Goal: Task Accomplishment & Management: Use online tool/utility

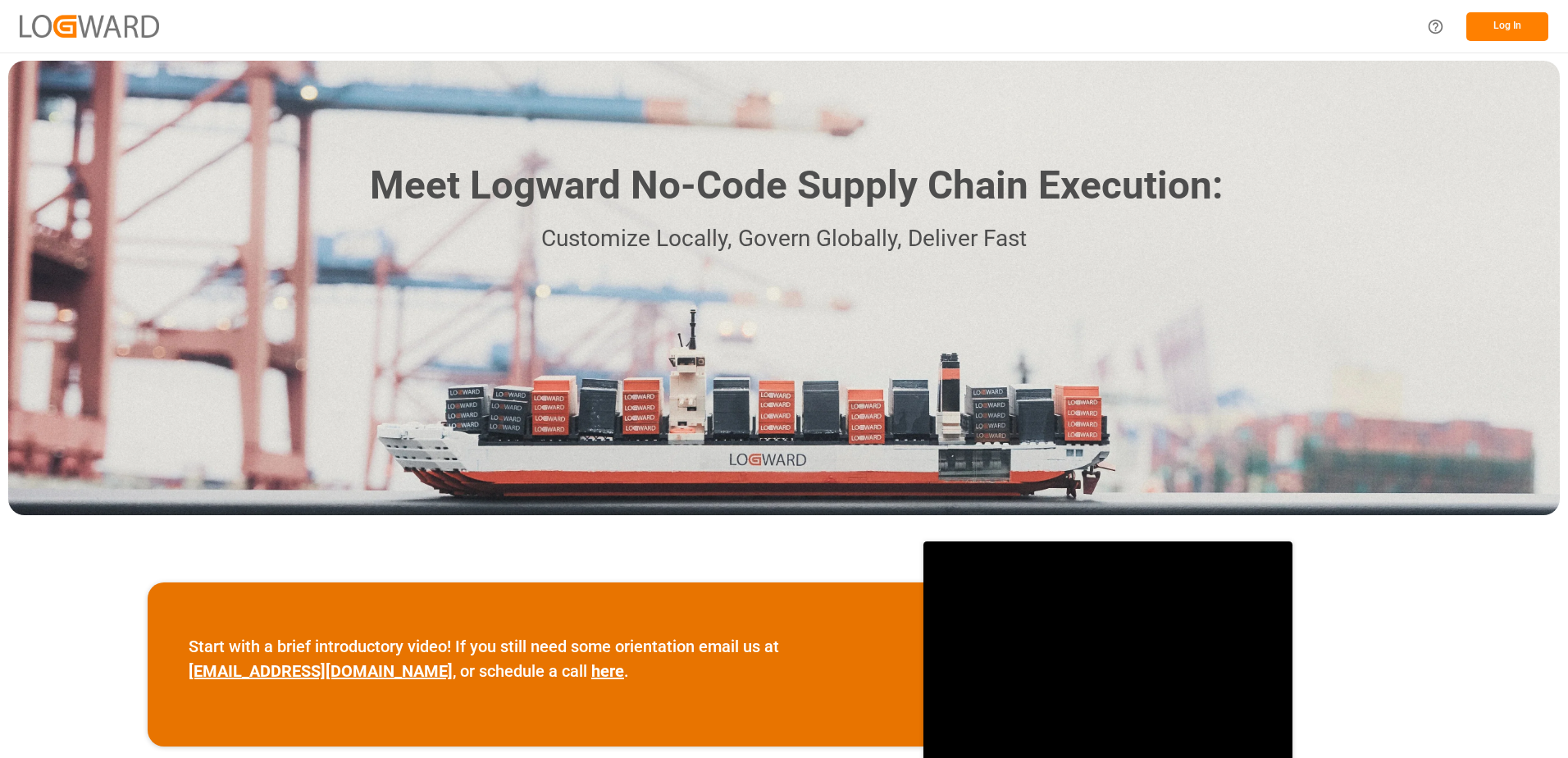
click at [1501, 30] on button "Log In" at bounding box center [1507, 27] width 82 height 29
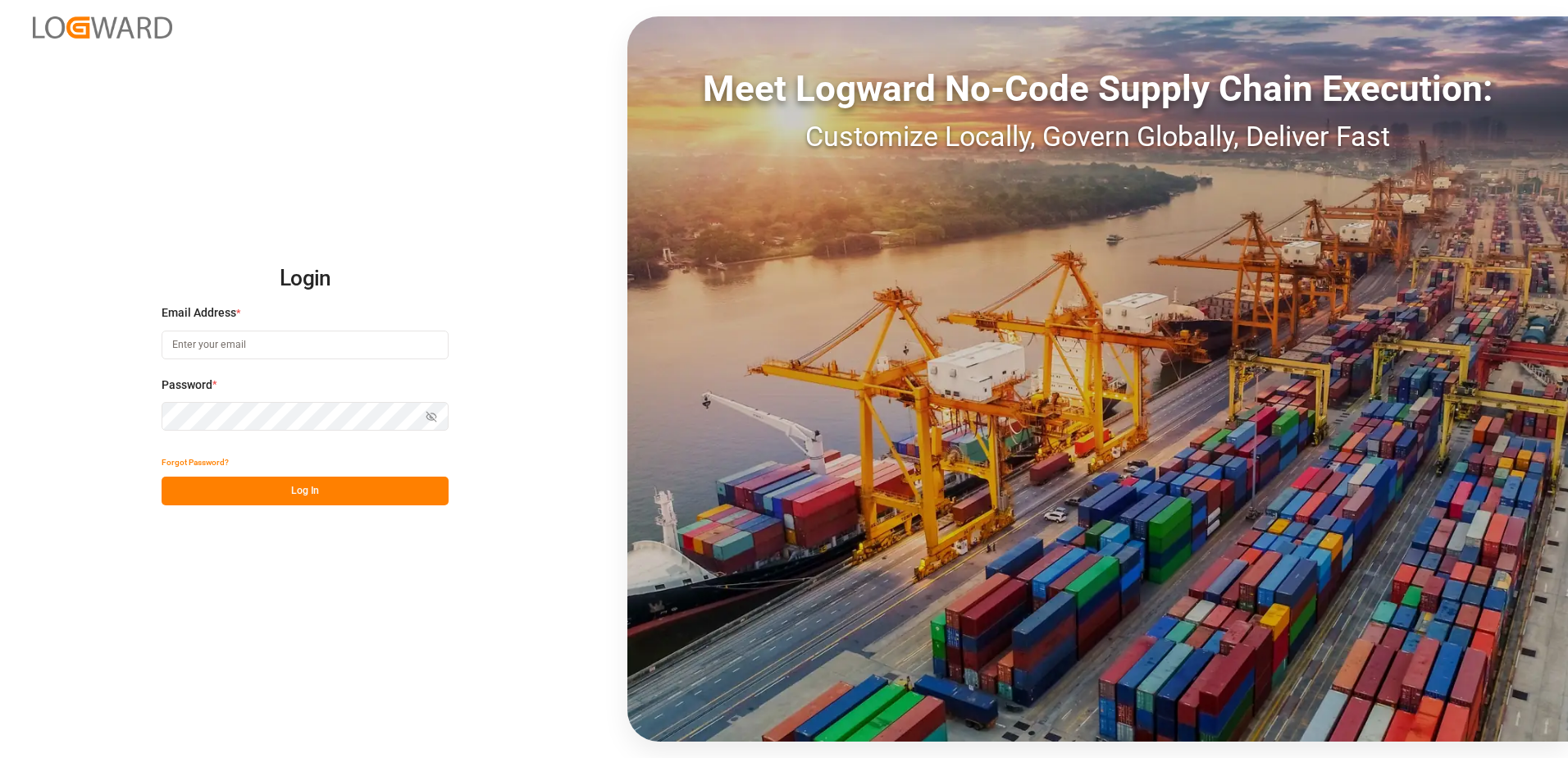
type input "[EMAIL_ADDRESS][DOMAIN_NAME]"
click at [298, 497] on button "Log In" at bounding box center [305, 491] width 287 height 29
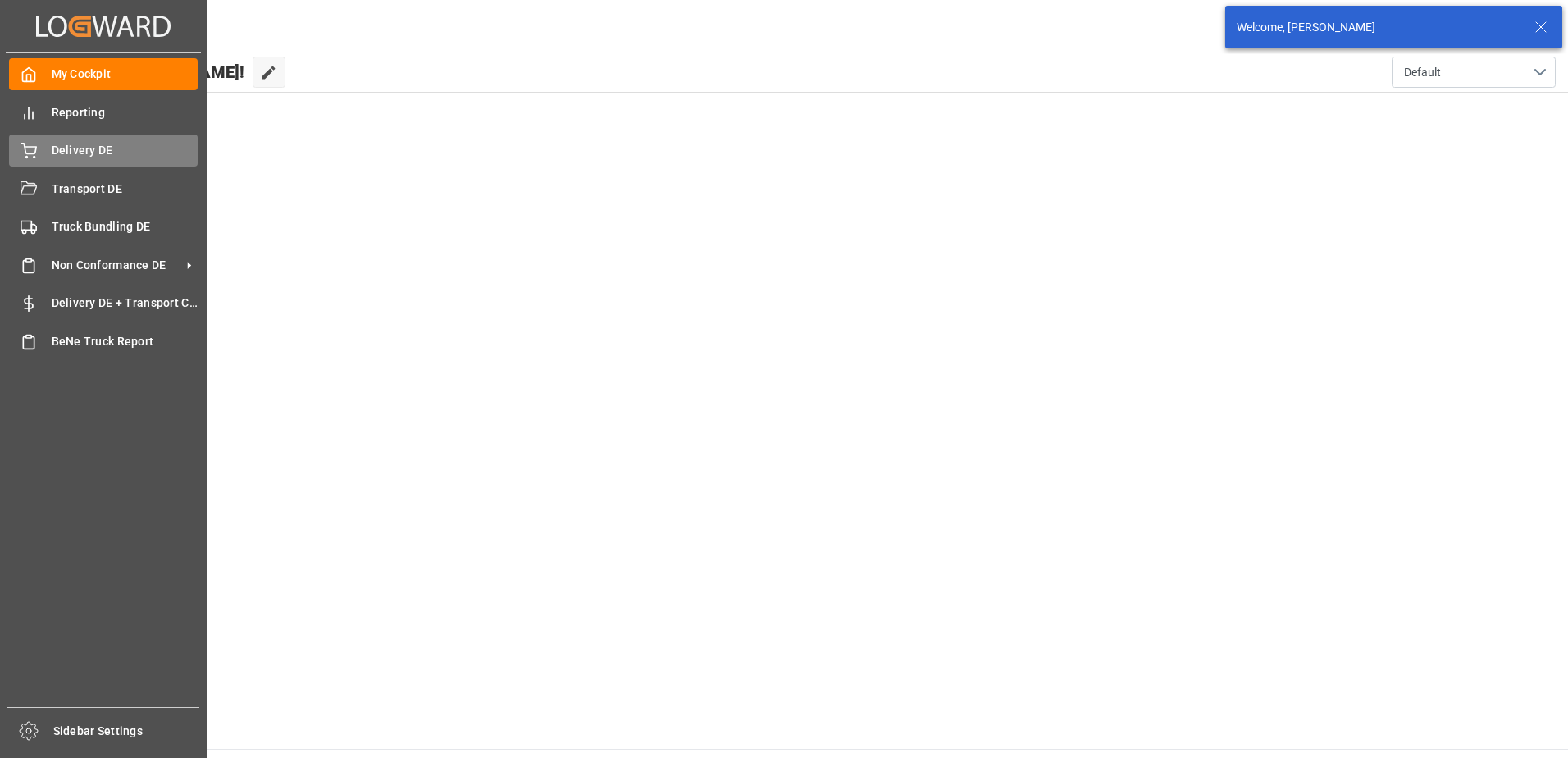
click at [39, 149] on div "Delivery DE Delivery DE" at bounding box center [104, 150] width 189 height 32
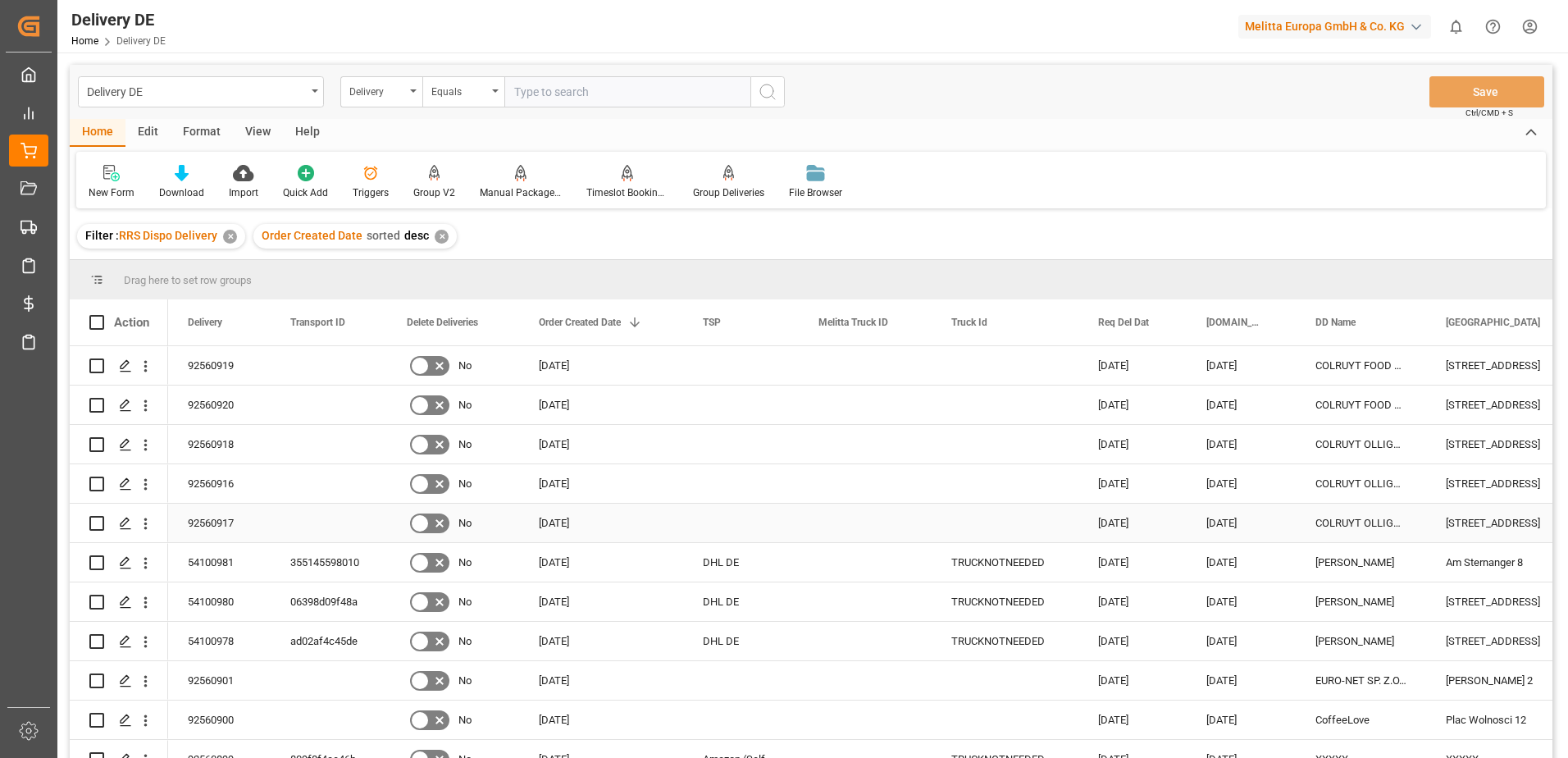
click at [94, 523] on input "Press Space to toggle row selection (unchecked)" at bounding box center [96, 523] width 15 height 15
checkbox input "true"
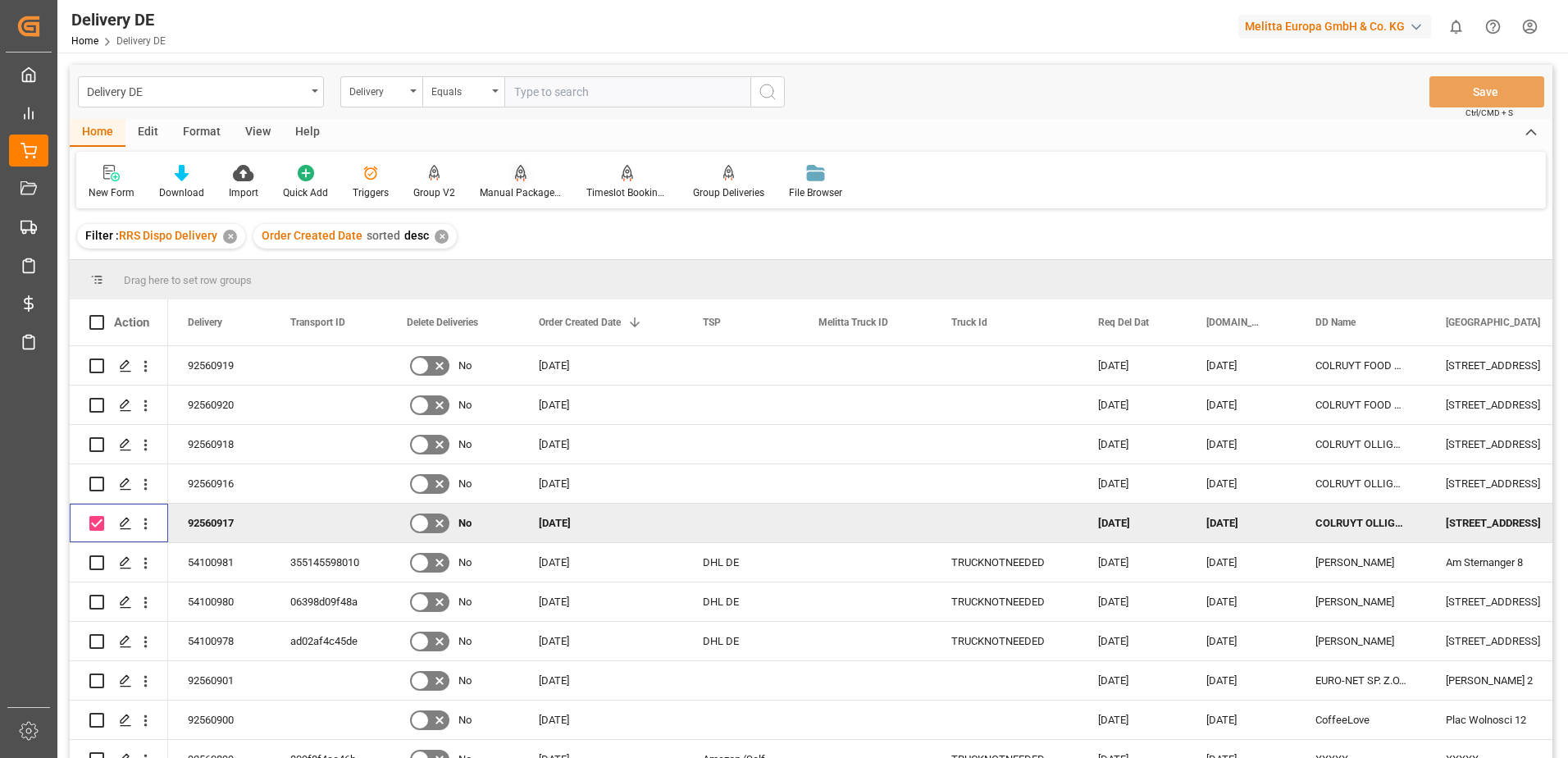
click at [529, 188] on div "Manual Package TypeDetermination" at bounding box center [521, 192] width 82 height 15
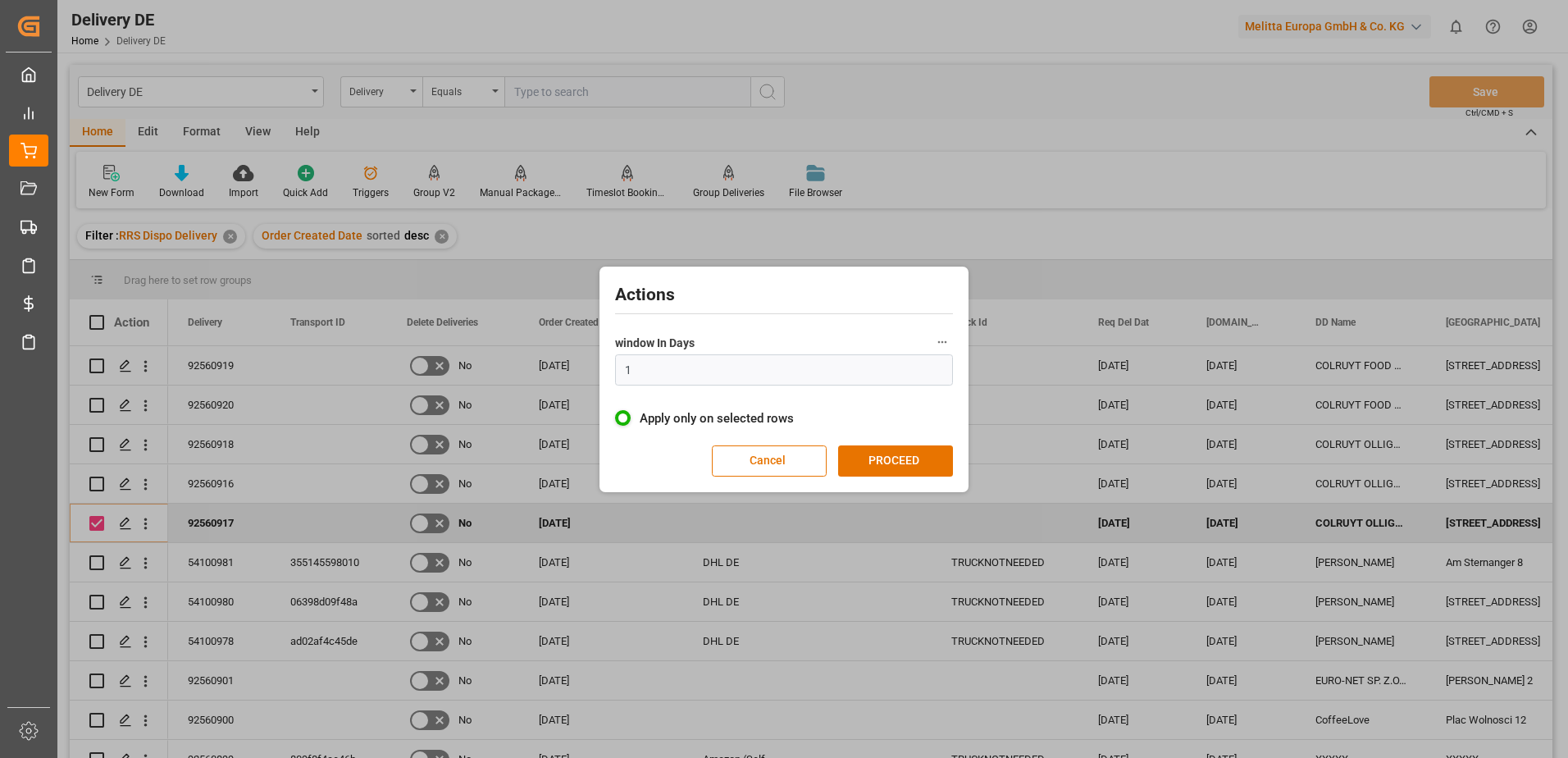
type input "1"
click at [875, 460] on button "PROCEED" at bounding box center [895, 461] width 114 height 31
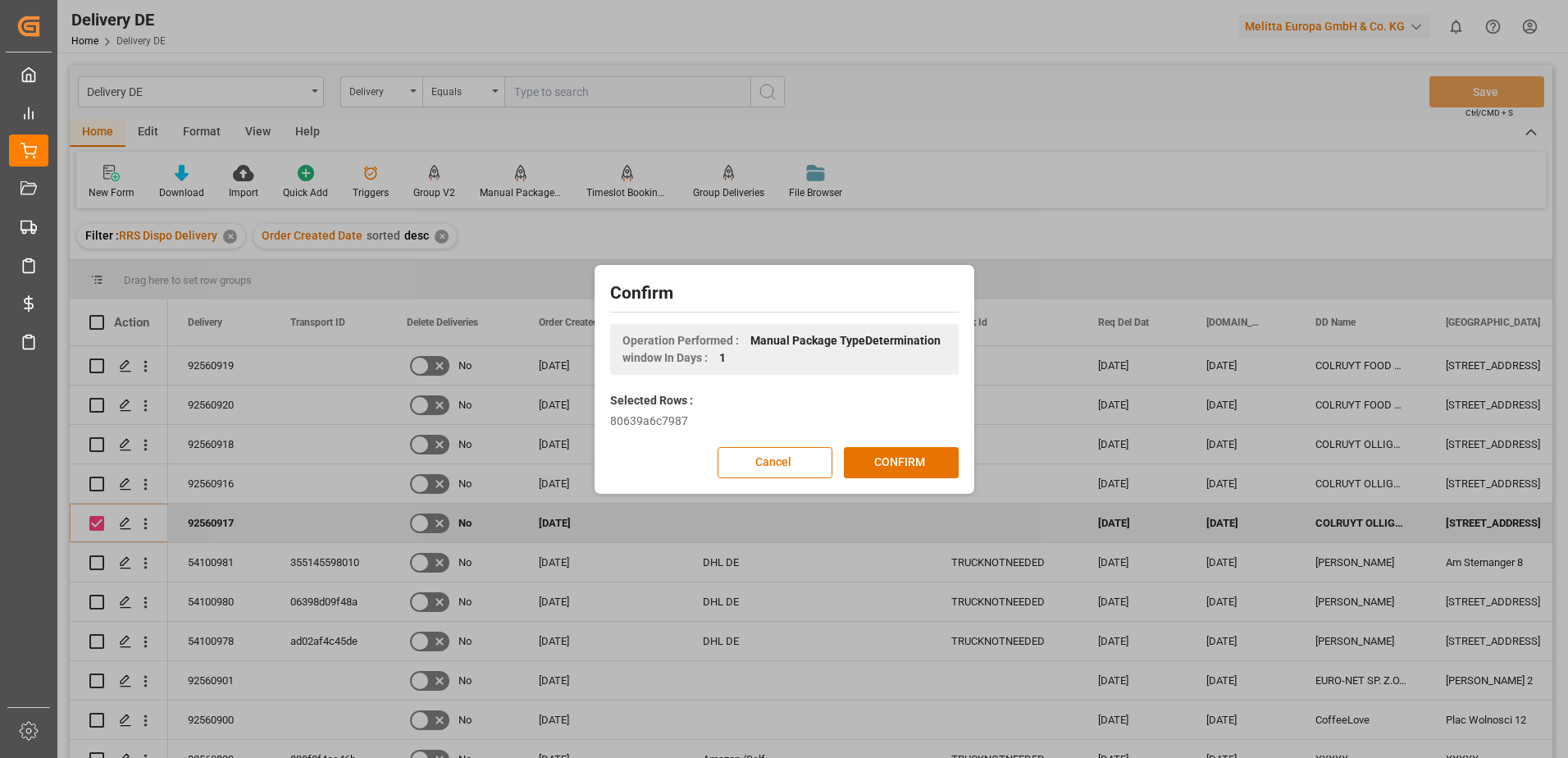
click at [798, 462] on button "Cancel" at bounding box center [775, 462] width 114 height 31
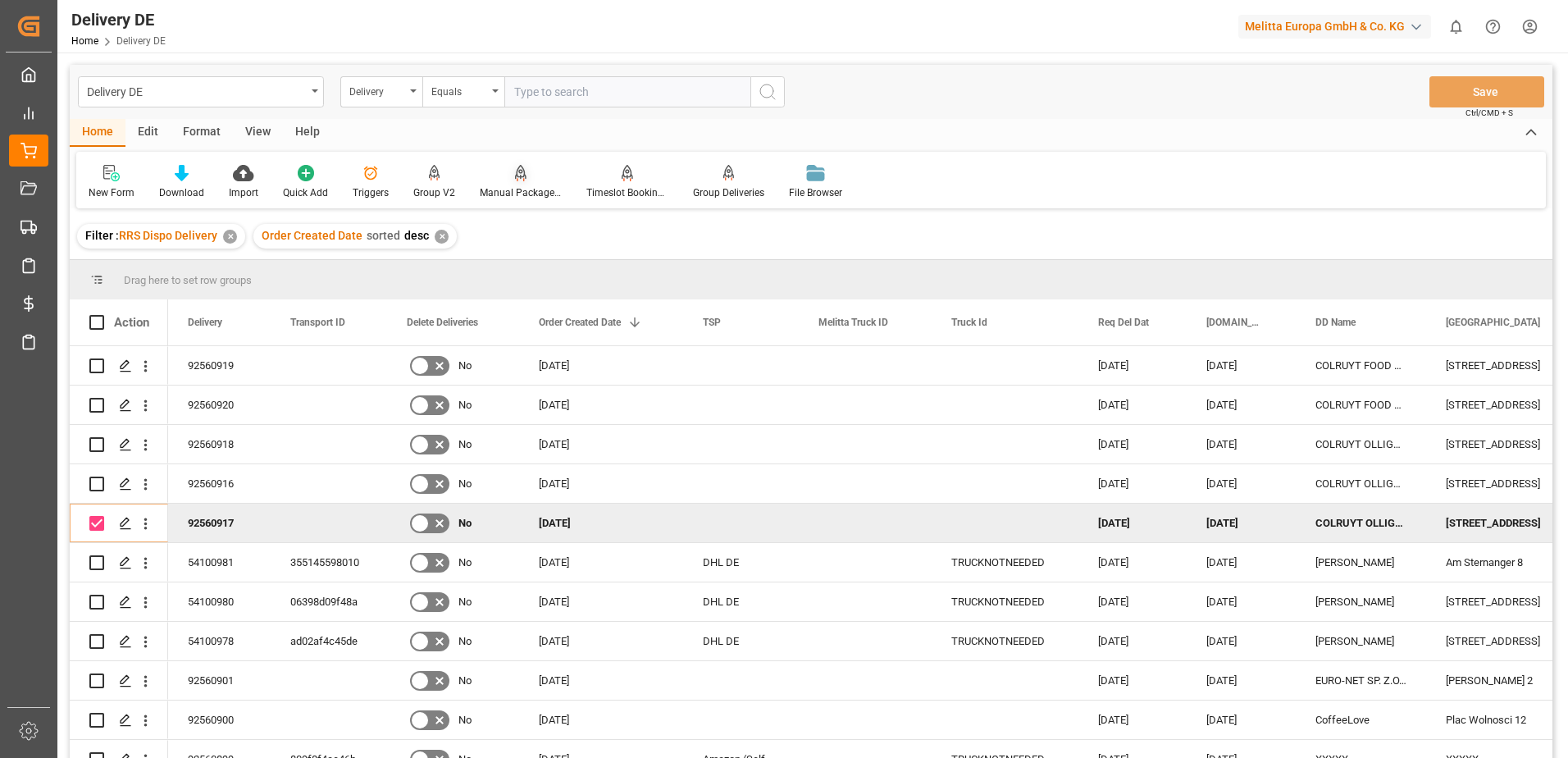
click at [520, 192] on div "Manual Package TypeDetermination" at bounding box center [521, 192] width 82 height 15
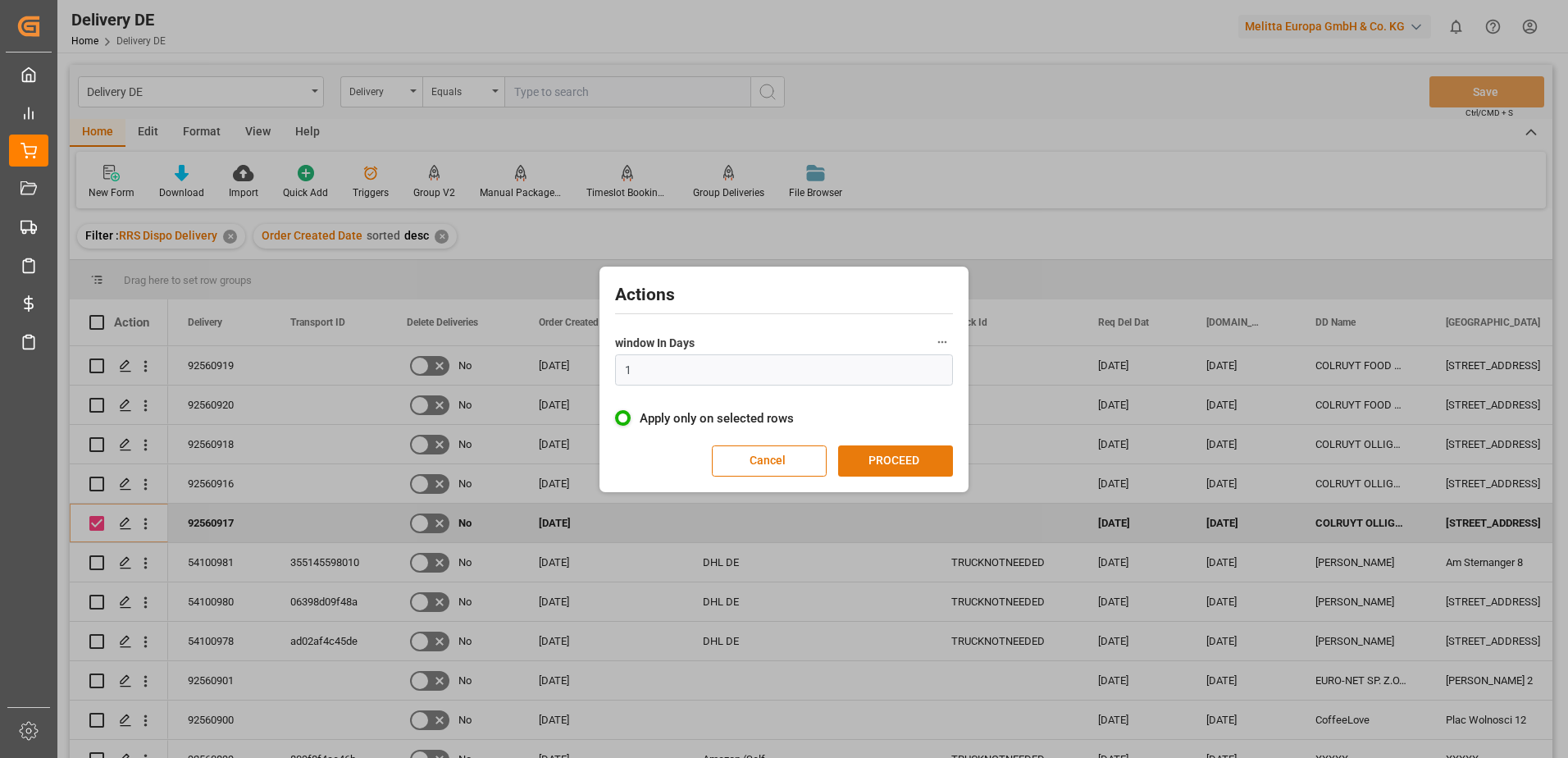
click at [877, 459] on button "PROCEED" at bounding box center [895, 461] width 114 height 31
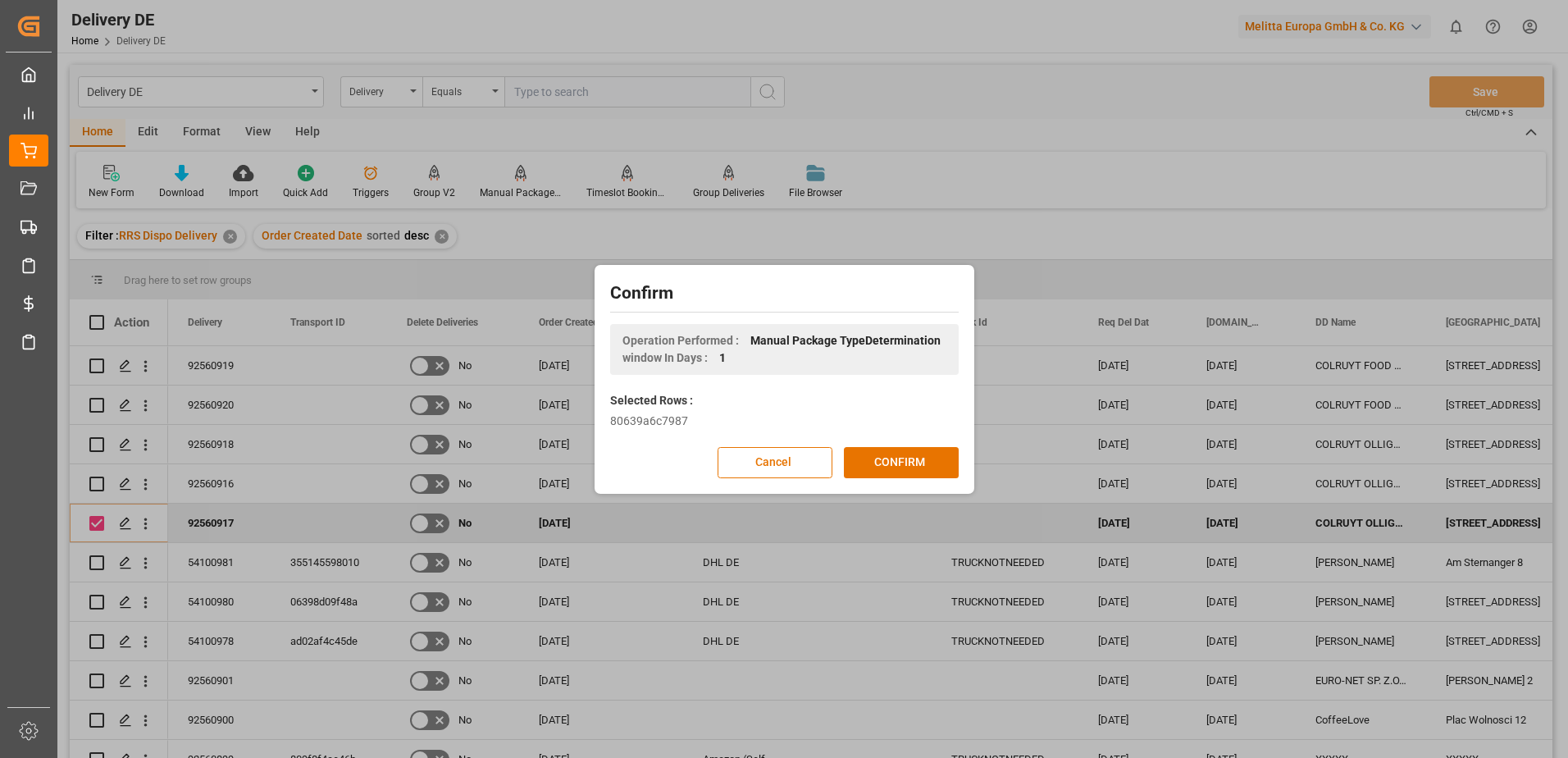
click at [877, 459] on button "CONFIRM" at bounding box center [902, 462] width 114 height 31
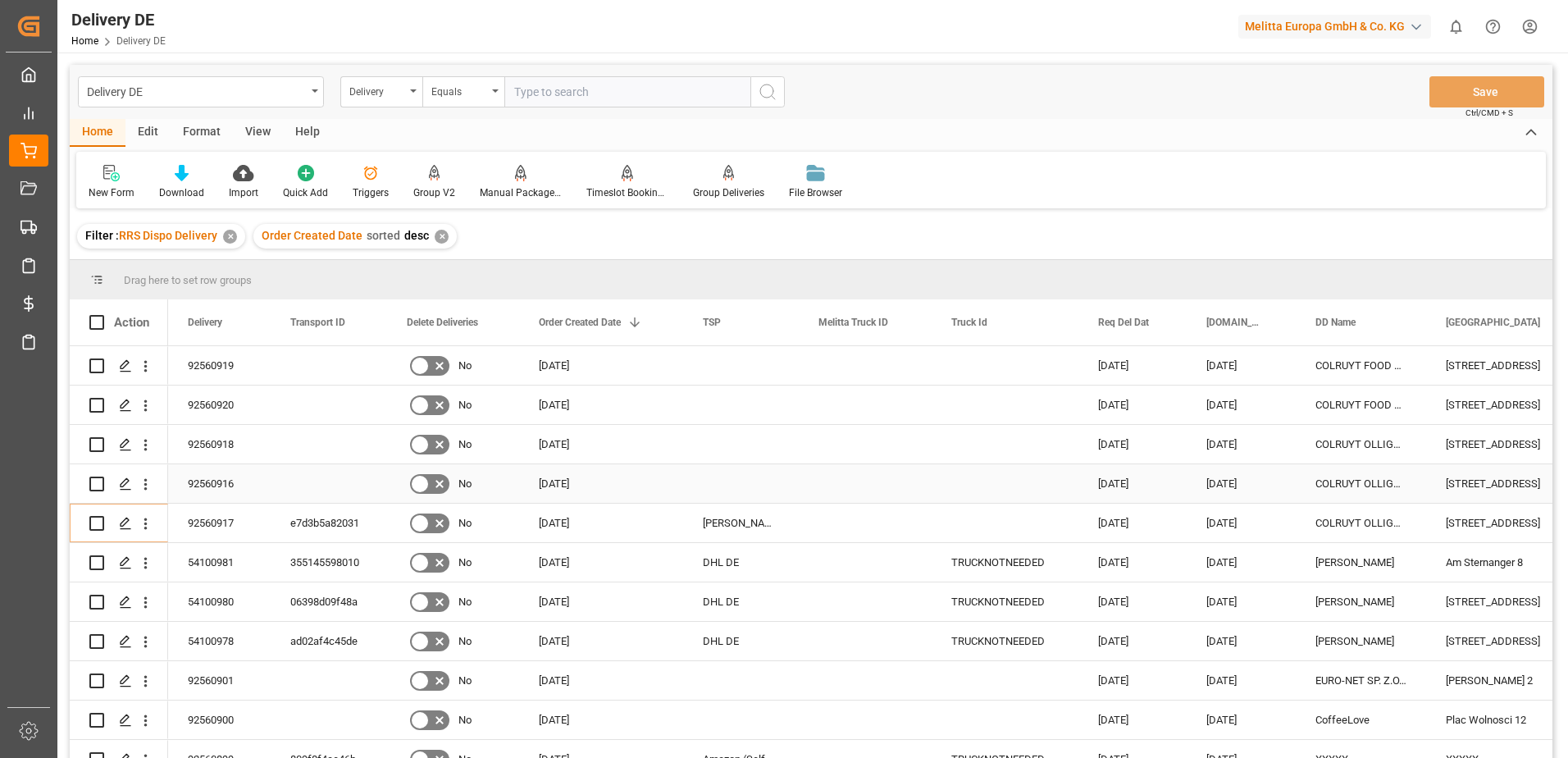
drag, startPoint x: 99, startPoint y: 483, endPoint x: 317, endPoint y: 237, distance: 328.7
click at [99, 482] on input "Press Space to toggle row selection (unchecked)" at bounding box center [96, 484] width 15 height 15
checkbox input "true"
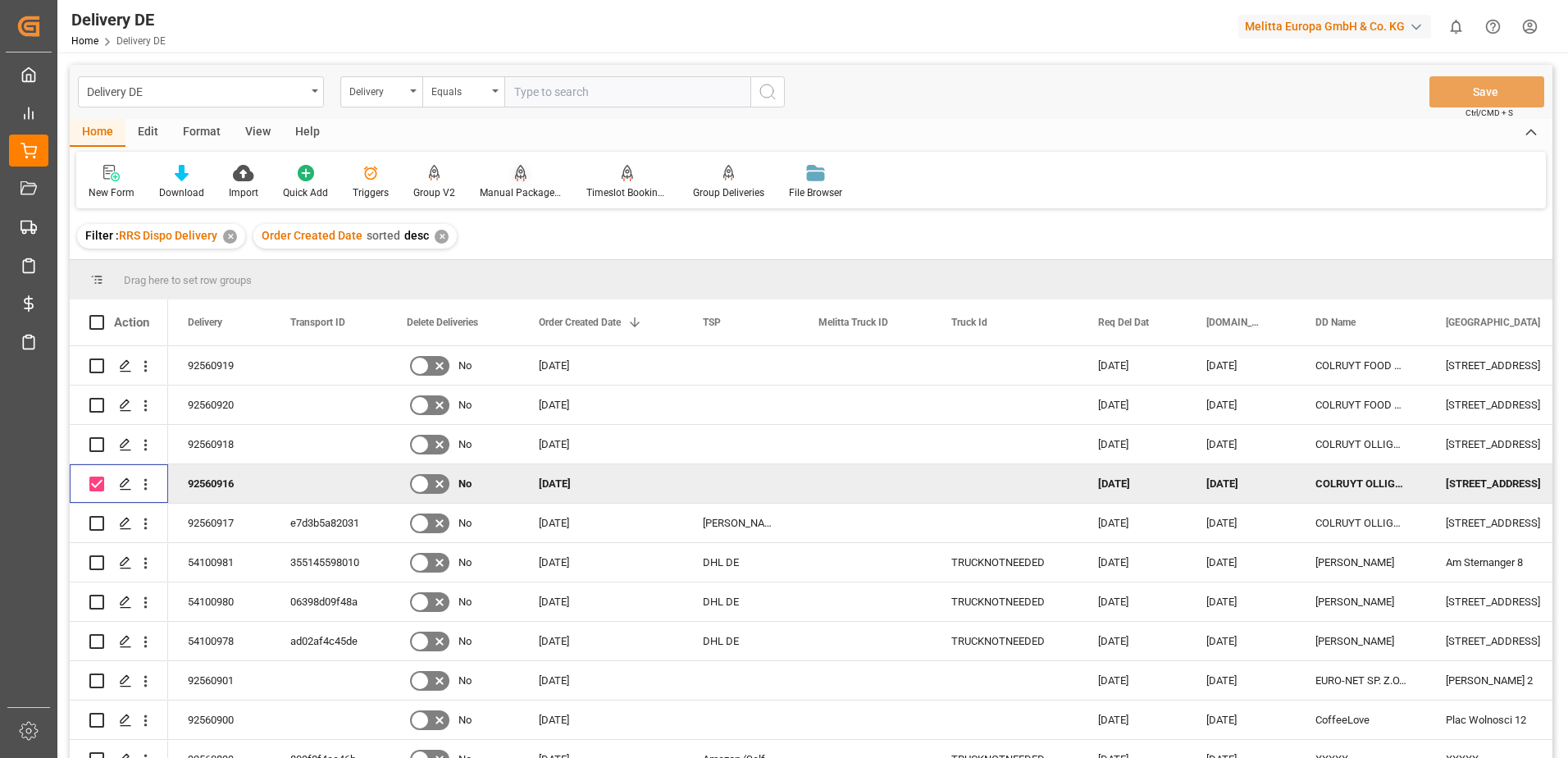
click at [507, 181] on div at bounding box center [521, 172] width 82 height 17
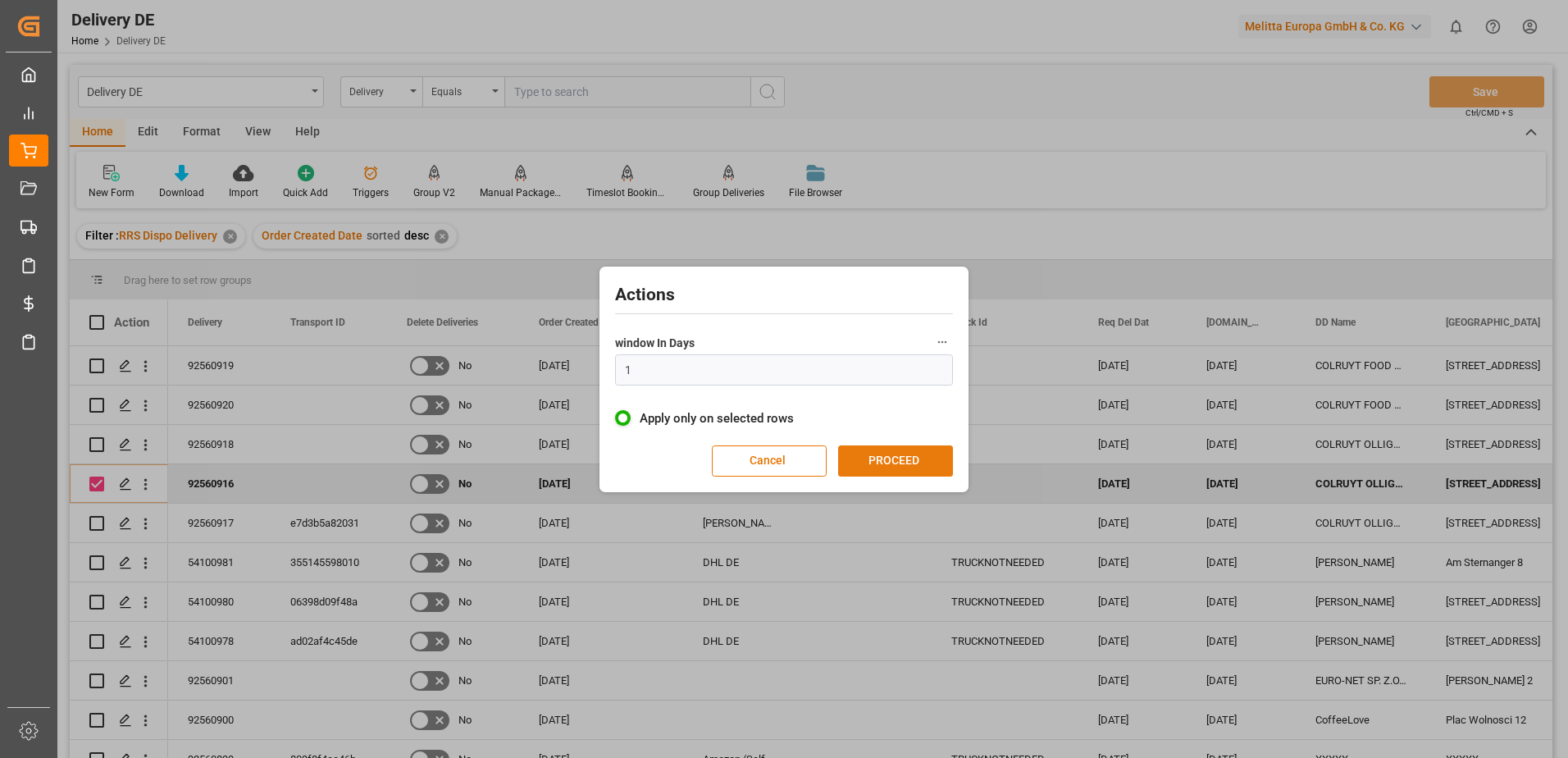
click at [888, 456] on button "PROCEED" at bounding box center [895, 461] width 114 height 31
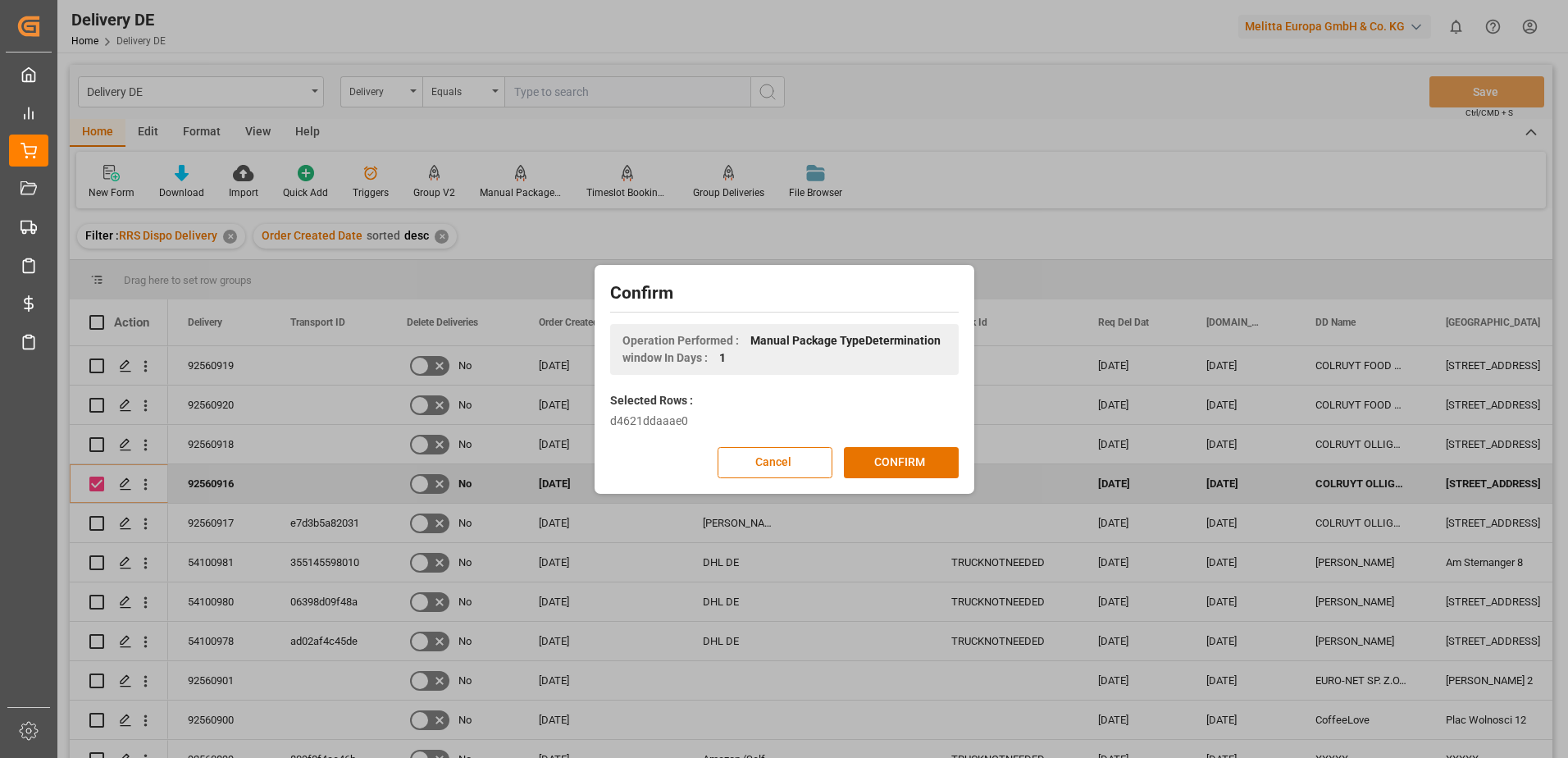
click at [888, 456] on button "CONFIRM" at bounding box center [902, 462] width 114 height 31
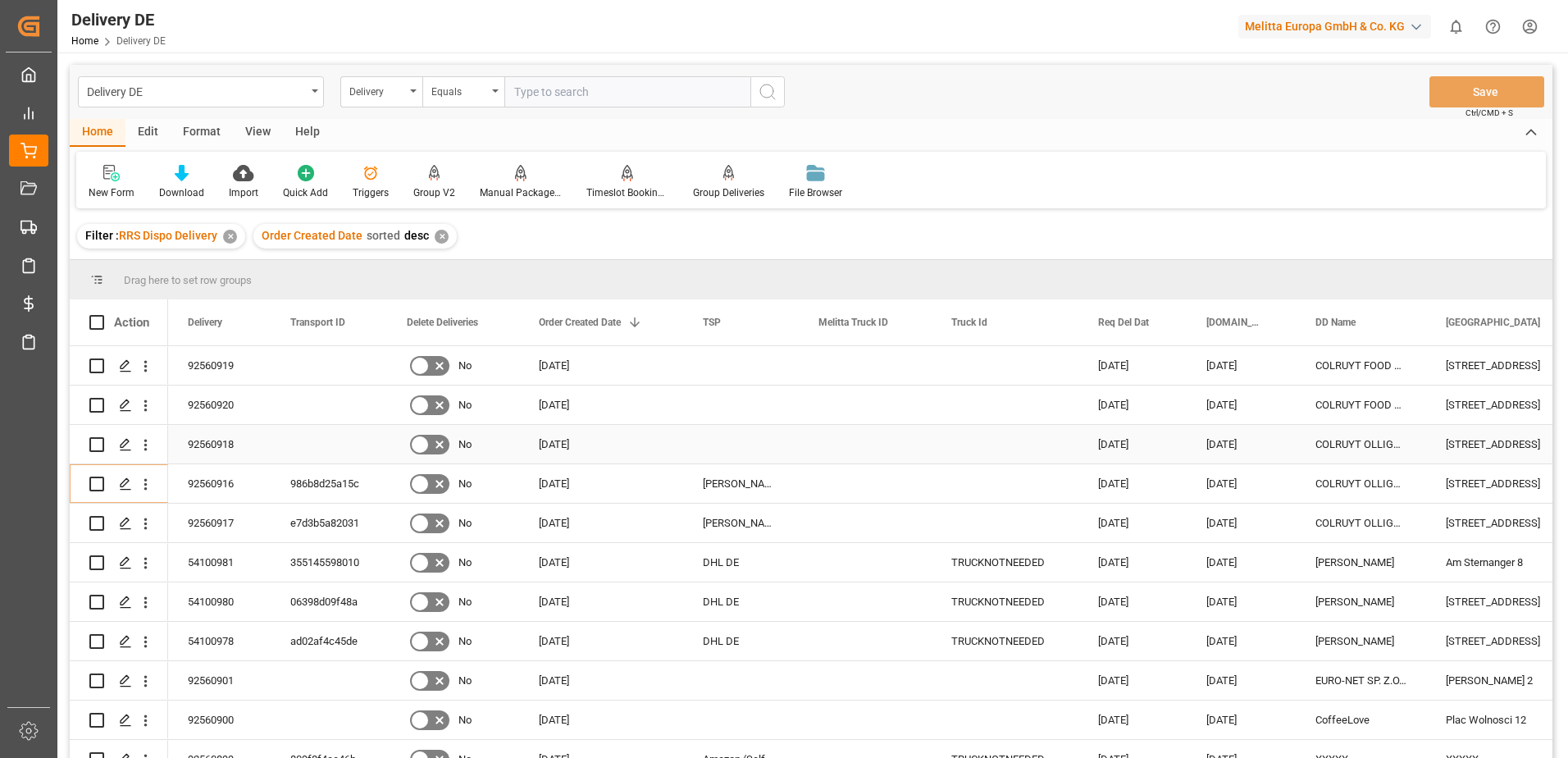
click at [97, 439] on input "Press Space to toggle row selection (unchecked)" at bounding box center [96, 445] width 15 height 15
checkbox input "true"
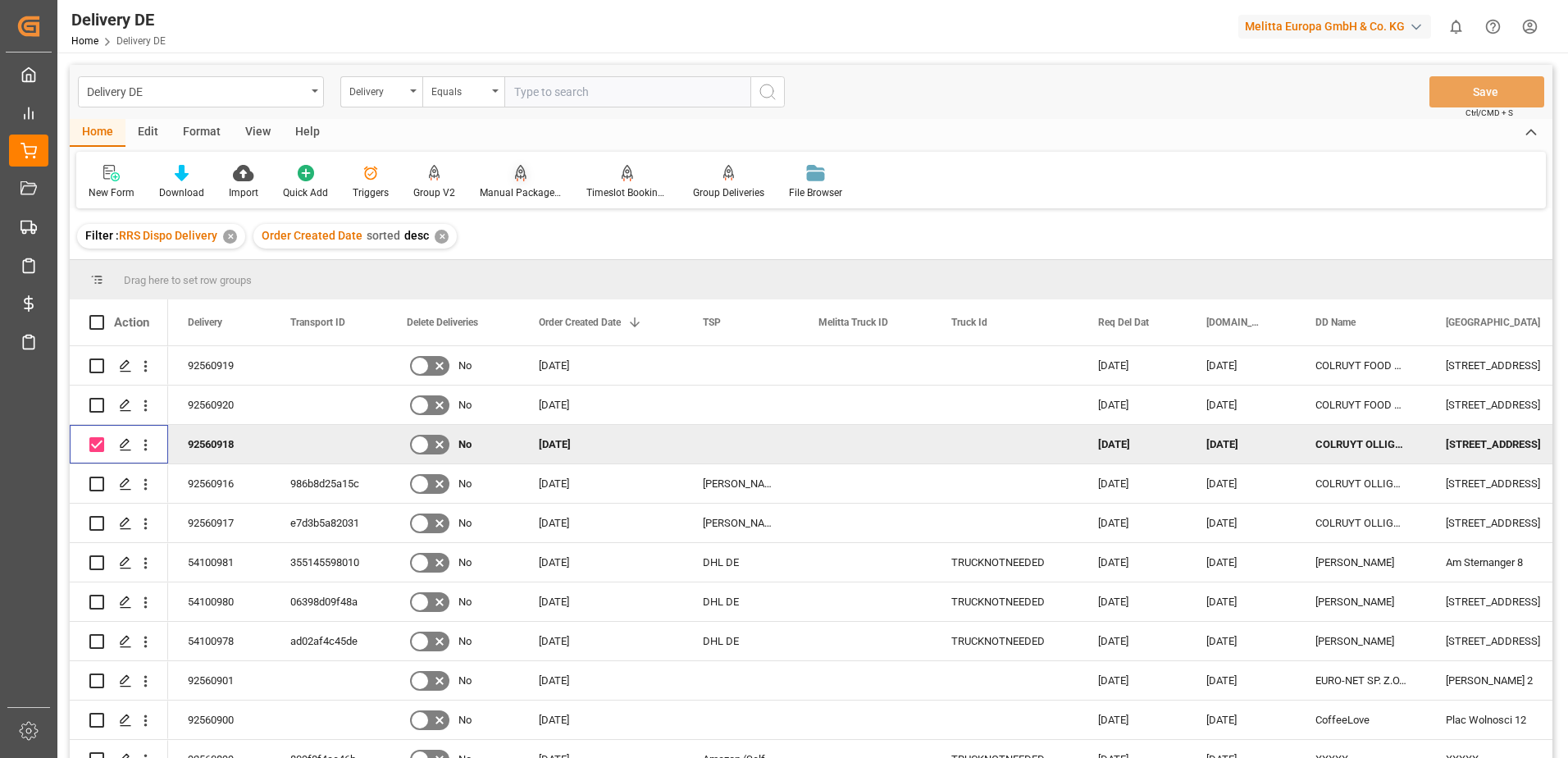
click at [503, 187] on div "Manual Package TypeDetermination" at bounding box center [521, 192] width 82 height 15
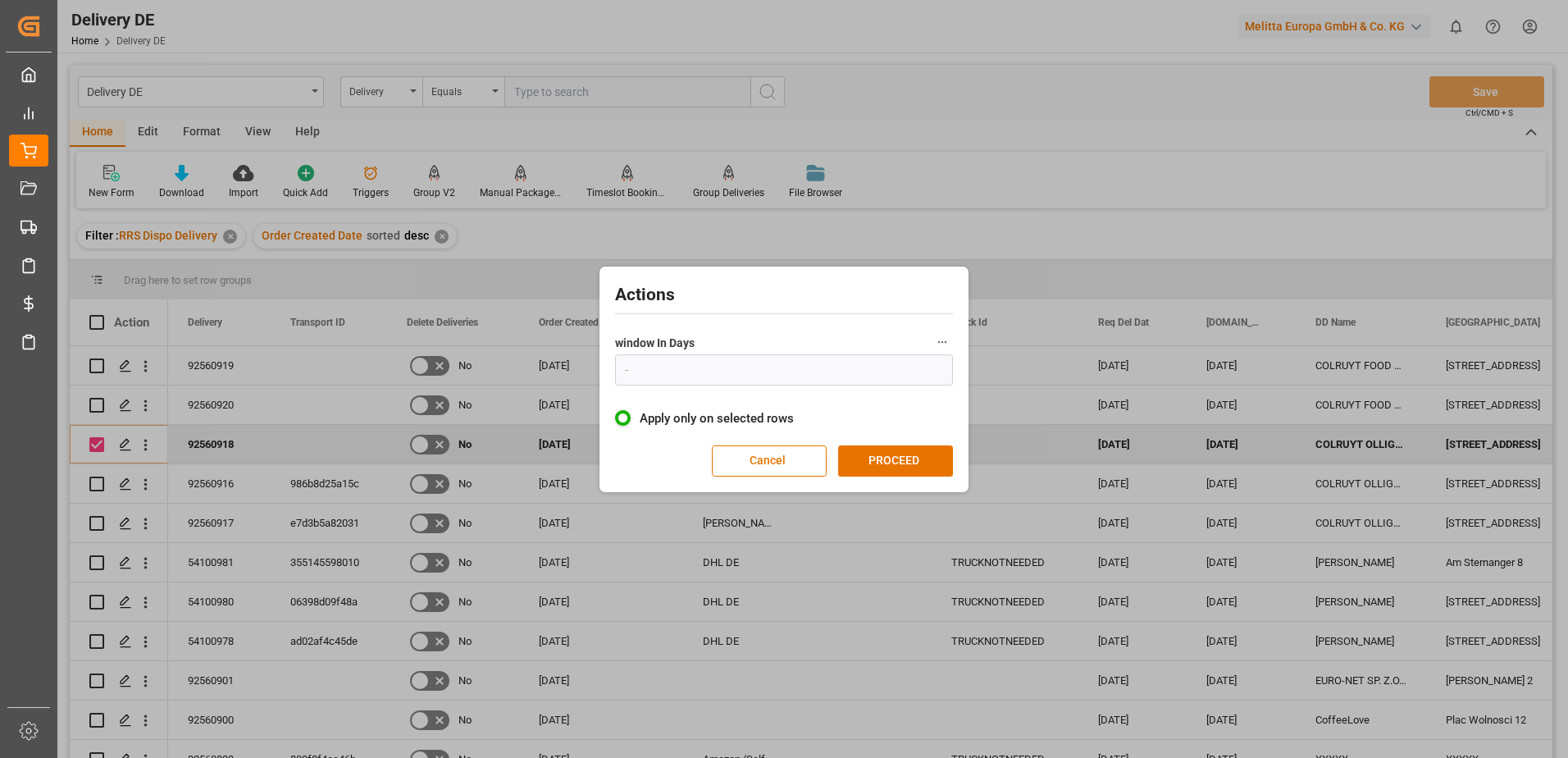
type input "1"
click at [904, 465] on button "PROCEED" at bounding box center [895, 461] width 114 height 31
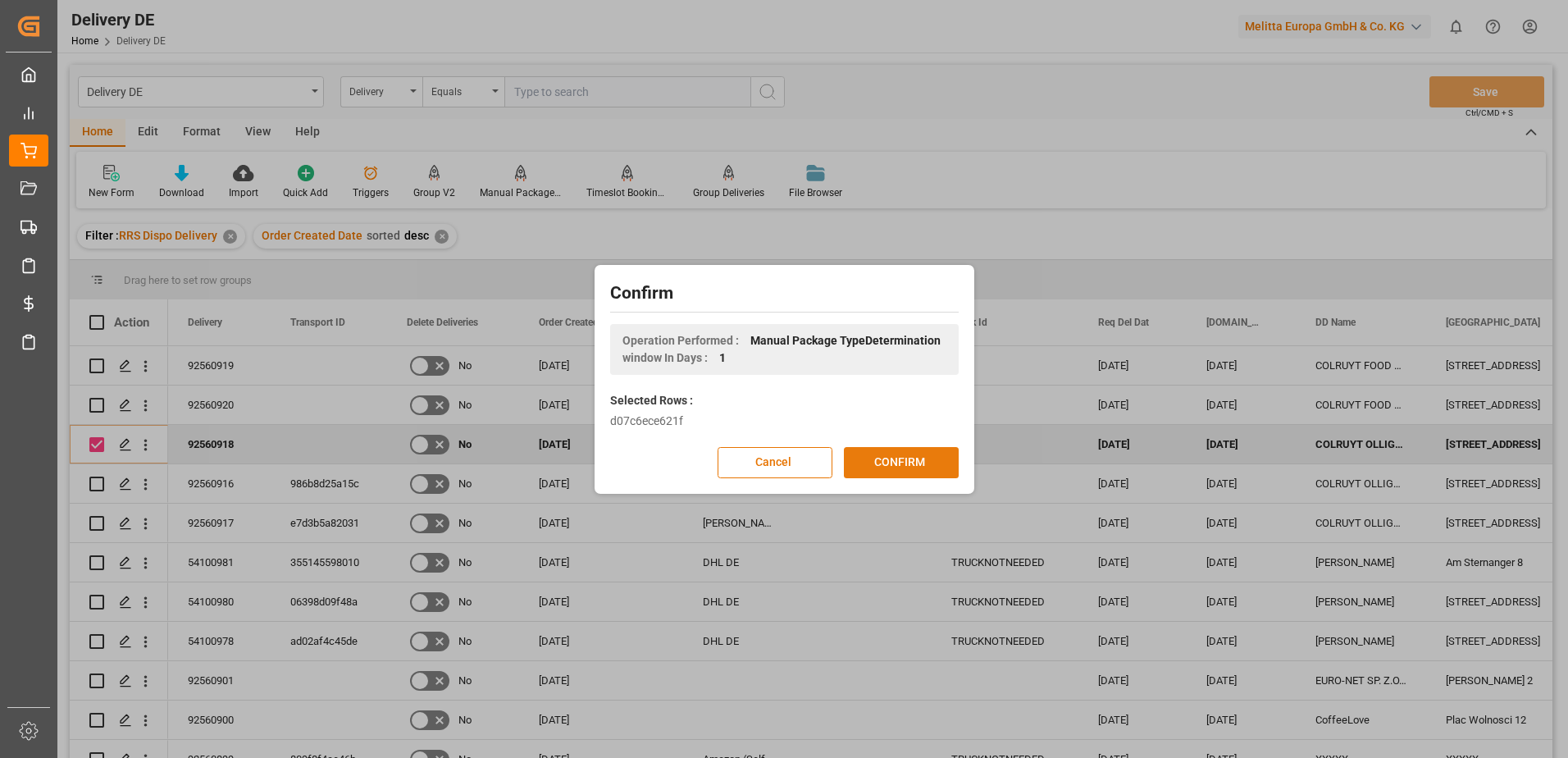
click at [866, 463] on button "CONFIRM" at bounding box center [902, 462] width 114 height 31
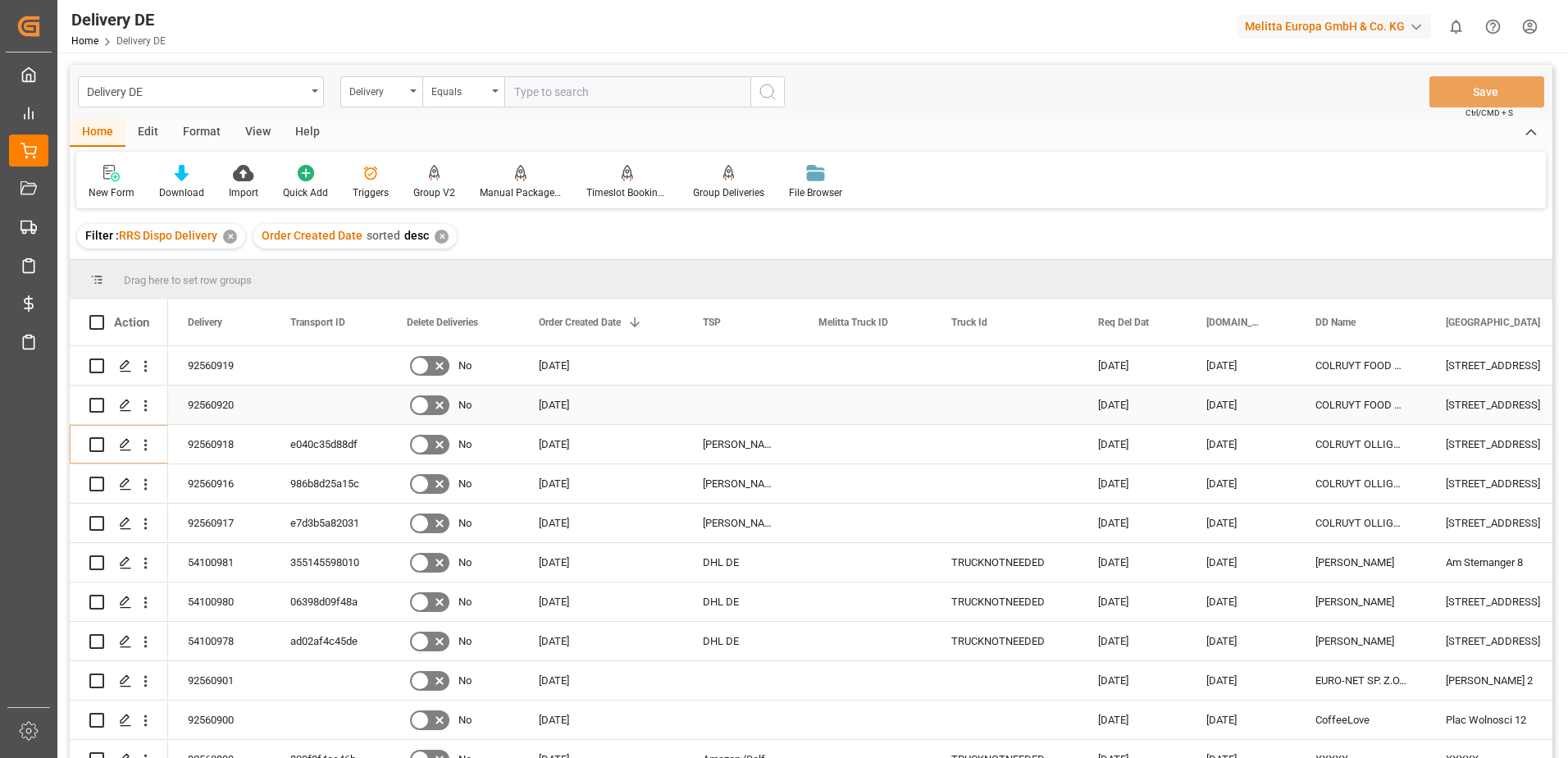
click at [89, 402] on input "Press Space to toggle row selection (unchecked)" at bounding box center [96, 405] width 15 height 15
checkbox input "true"
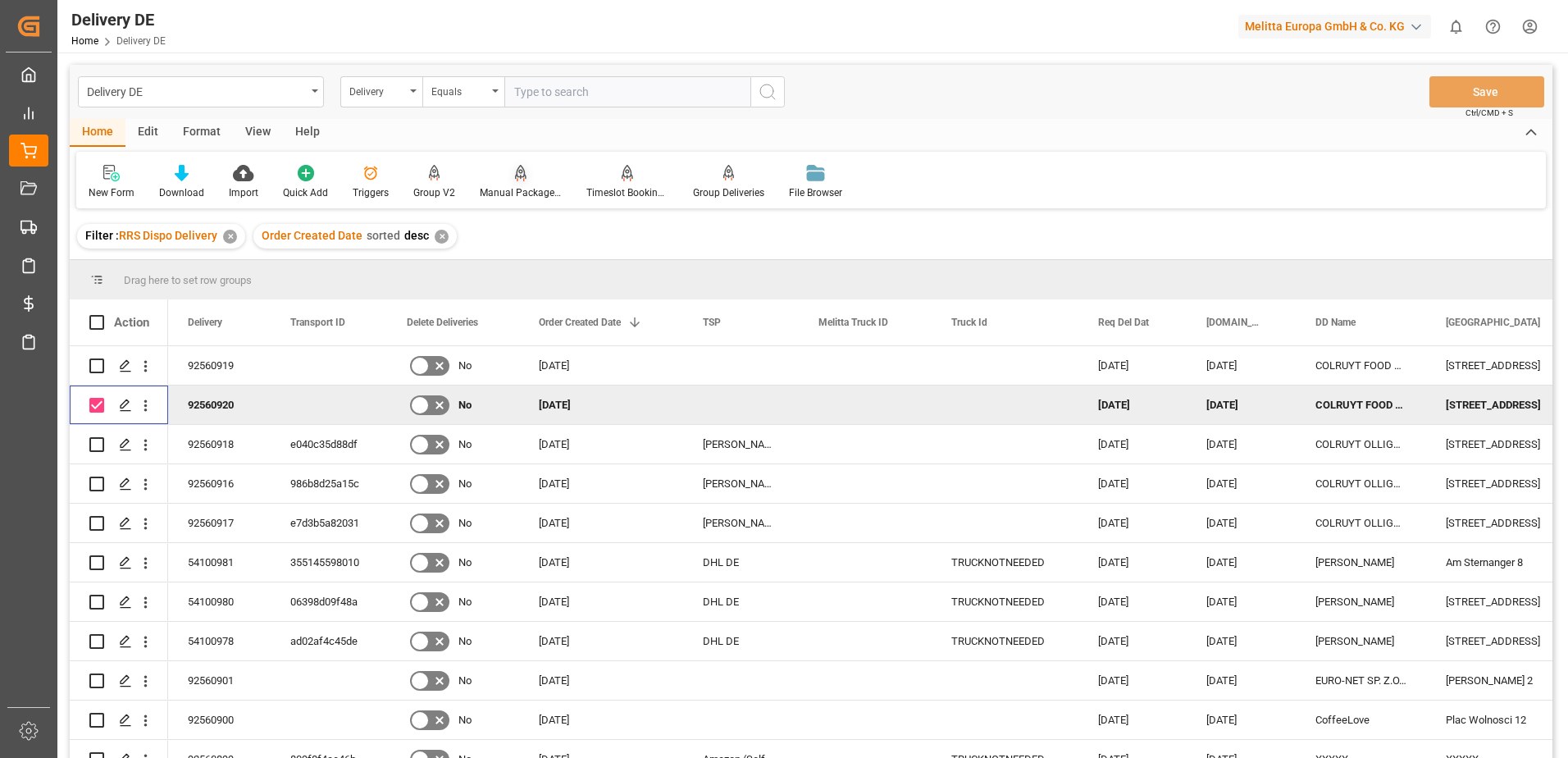
click at [515, 186] on div "Manual Package TypeDetermination" at bounding box center [521, 192] width 82 height 15
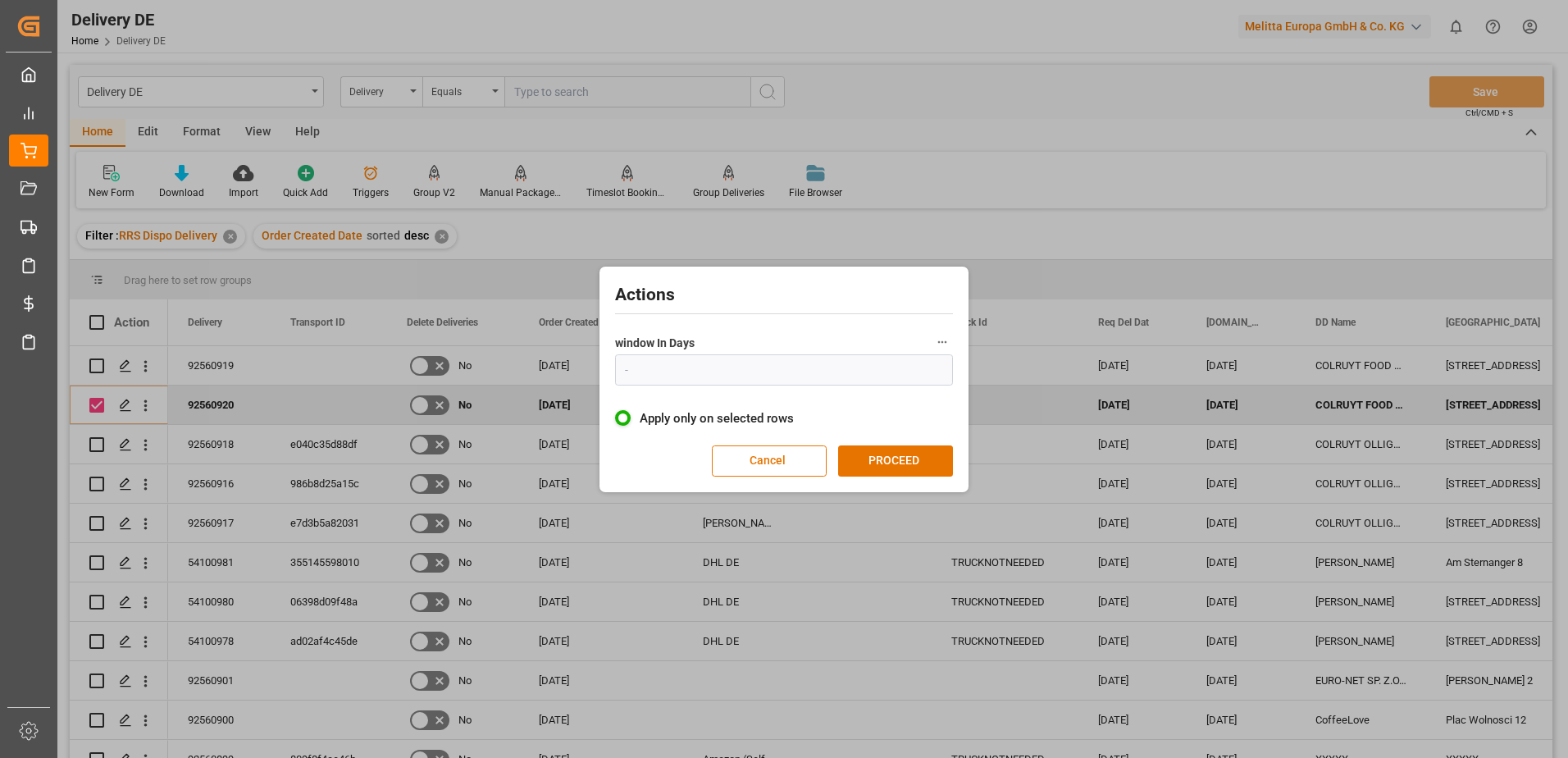
type input "1"
click at [871, 462] on button "PROCEED" at bounding box center [895, 461] width 114 height 31
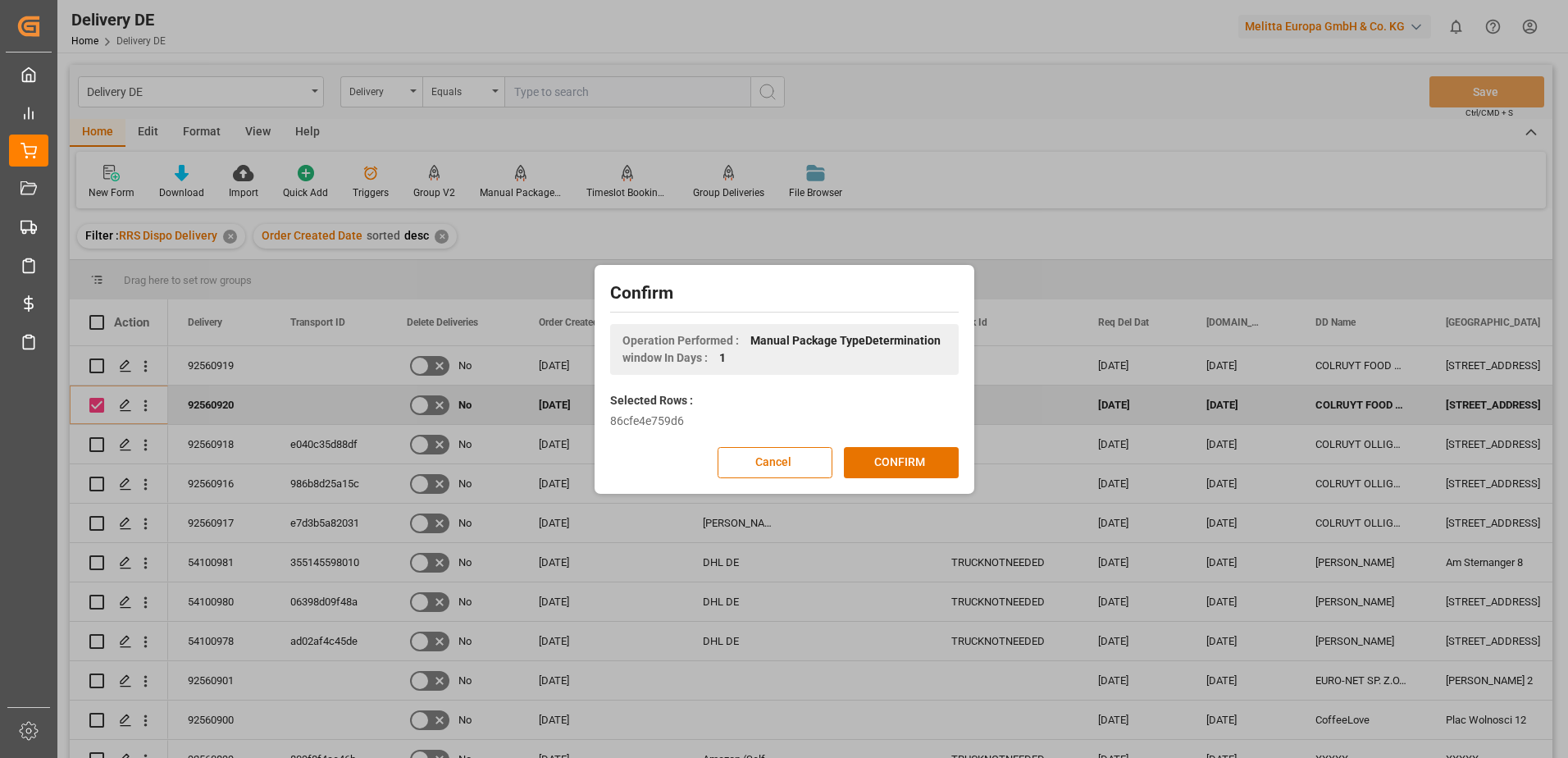
click at [871, 462] on button "CONFIRM" at bounding box center [902, 462] width 114 height 31
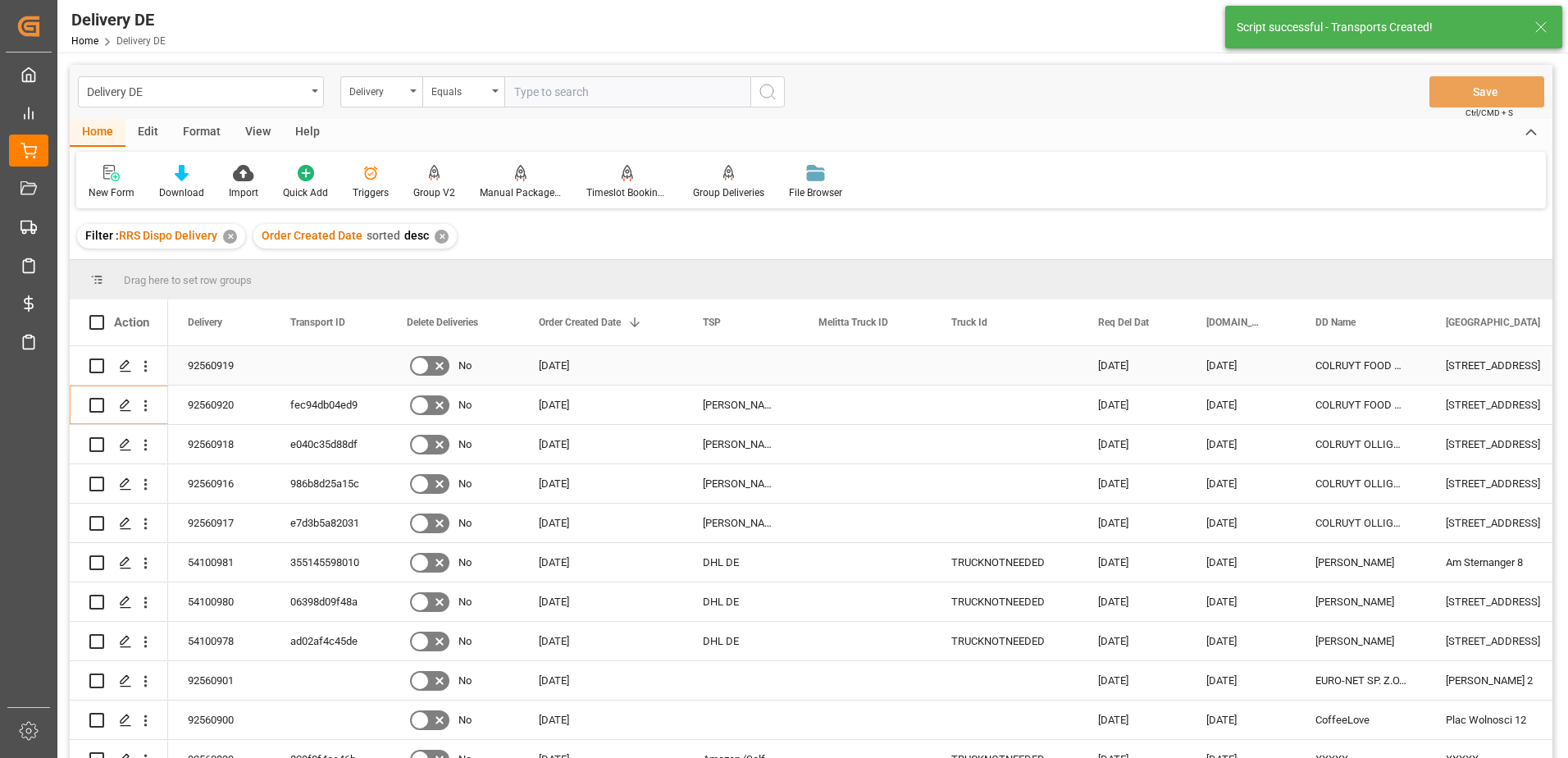
click at [89, 361] on input "Press Space to toggle row selection (unchecked)" at bounding box center [96, 366] width 15 height 15
checkbox input "true"
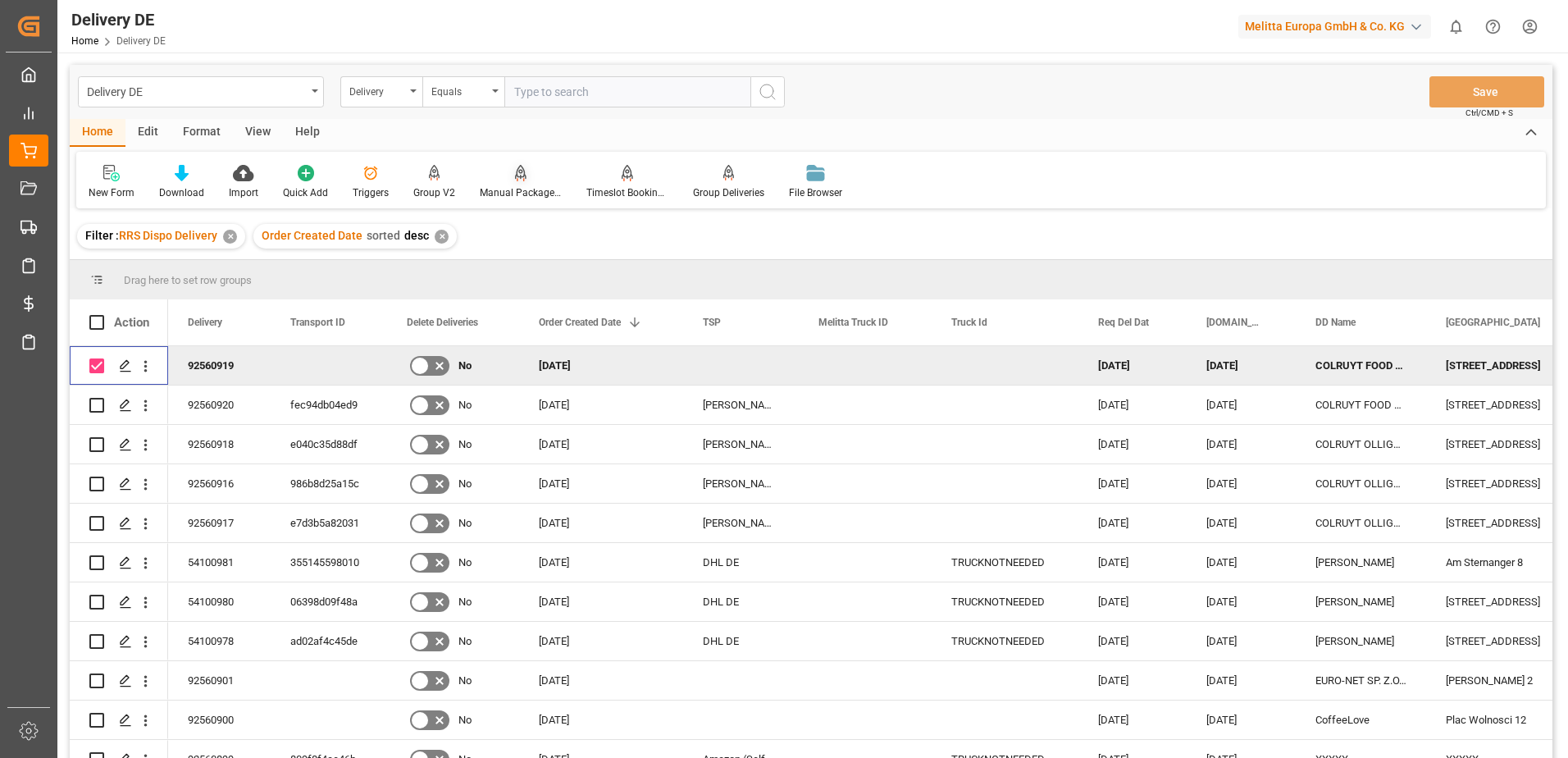
click at [512, 193] on div "Manual Package TypeDetermination" at bounding box center [521, 192] width 82 height 15
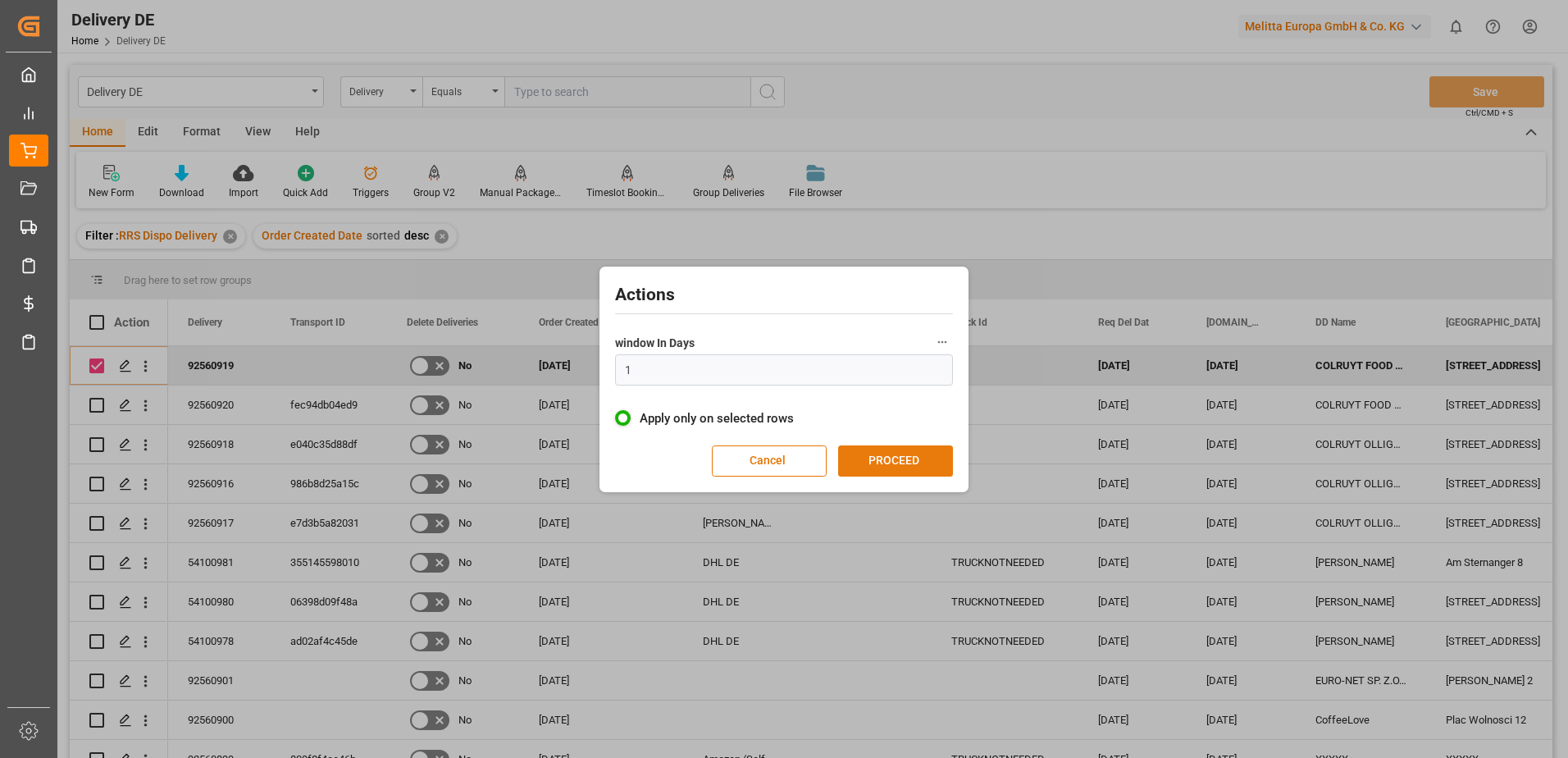
click at [876, 455] on button "PROCEED" at bounding box center [895, 461] width 114 height 31
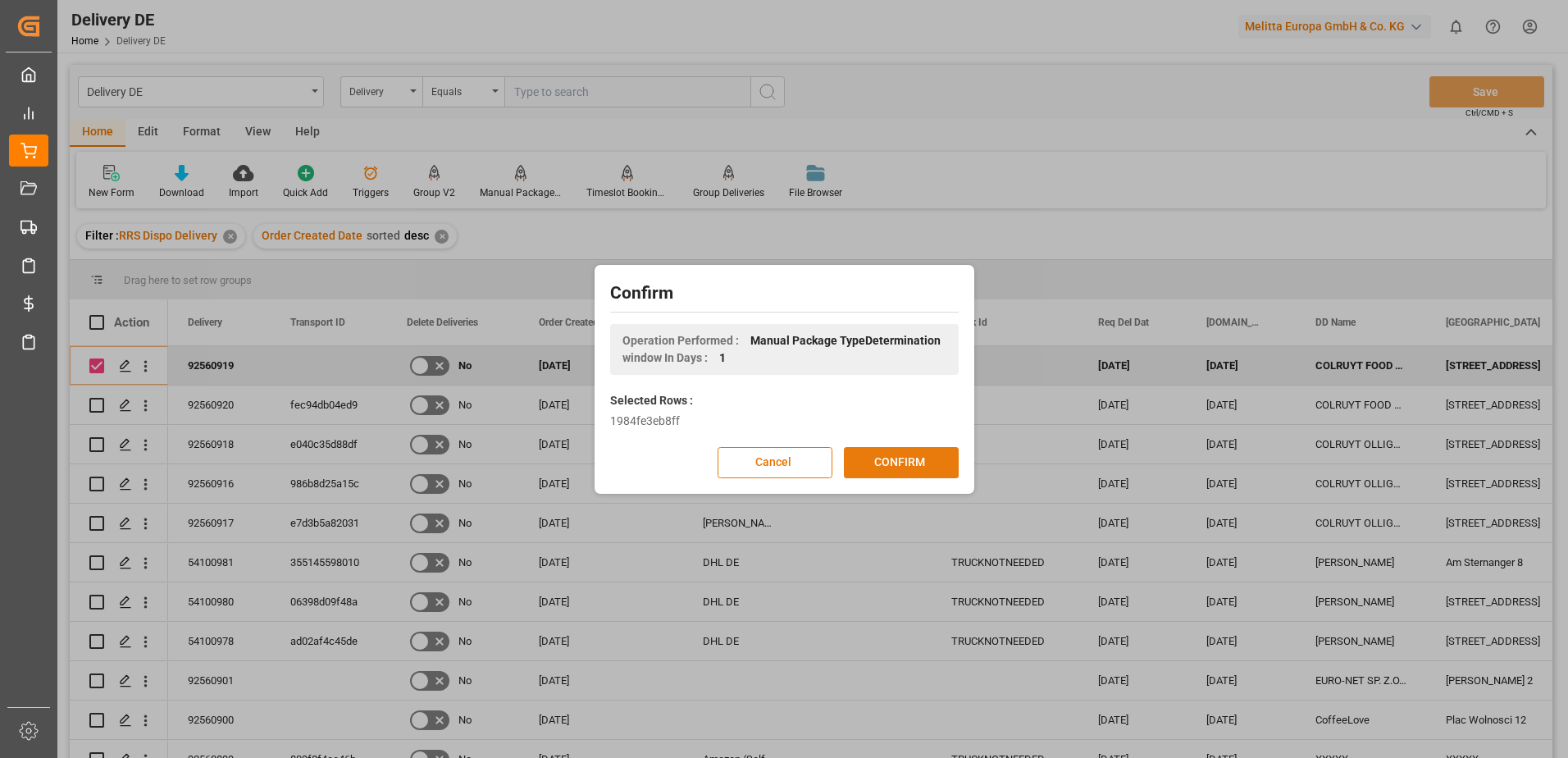
click at [867, 458] on button "CONFIRM" at bounding box center [902, 462] width 114 height 31
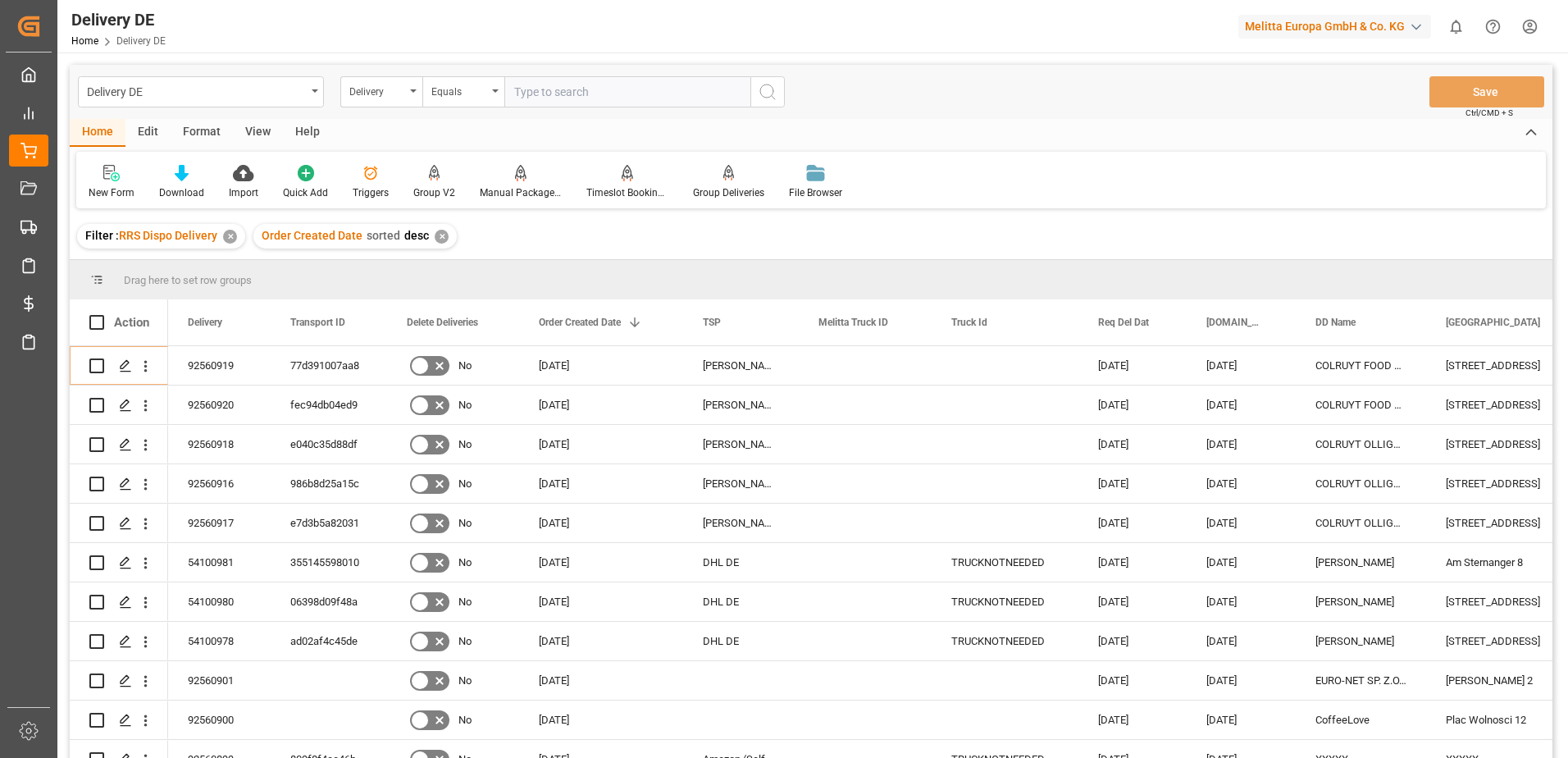
click at [1532, 22] on html "Created by potrace 1.15, written by [PERSON_NAME] [DATE]-[DATE] Created by potr…" at bounding box center [784, 379] width 1568 height 758
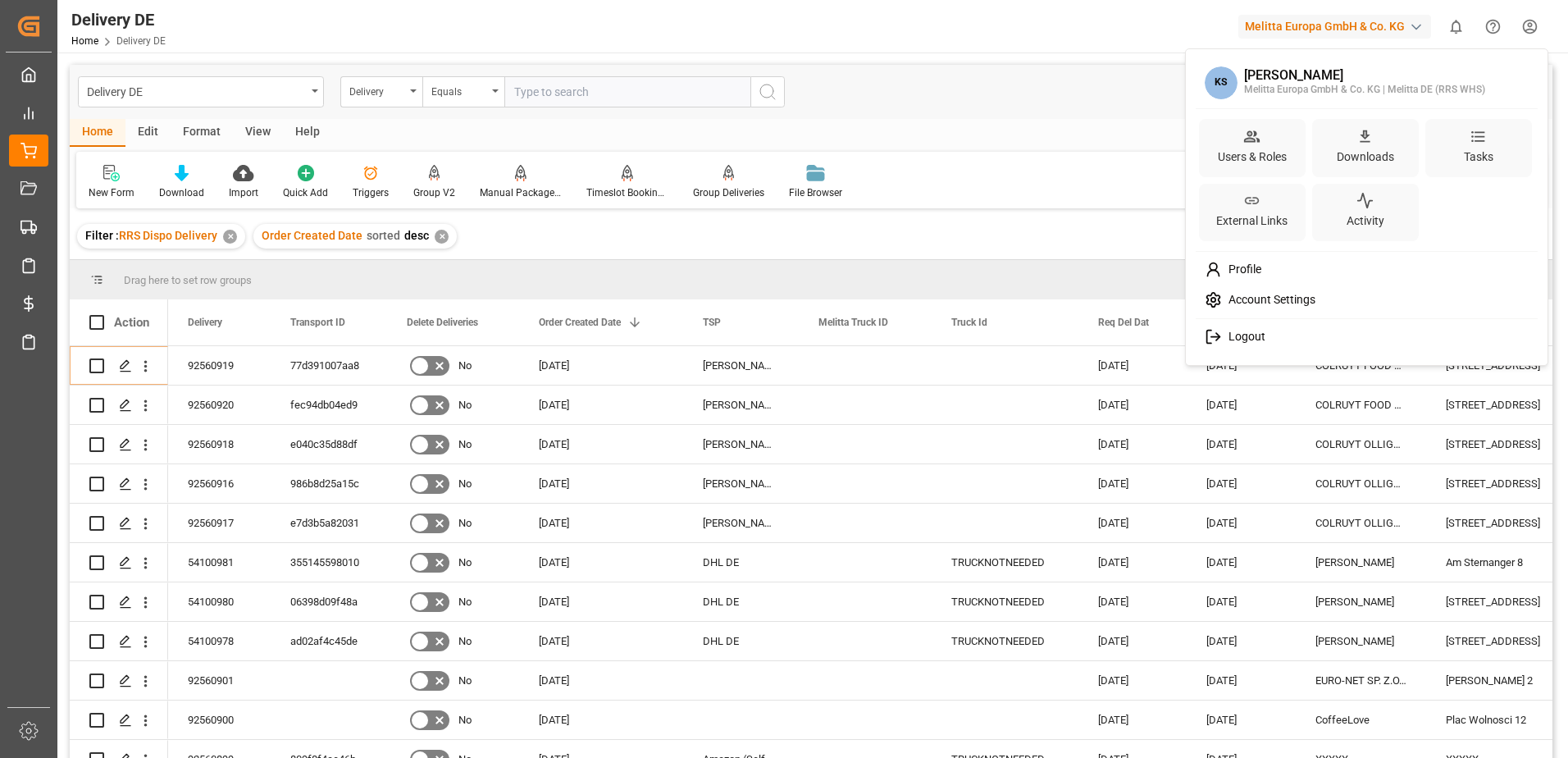
click at [1020, 175] on html "Created by potrace 1.15, written by [PERSON_NAME] [DATE]-[DATE] Created by potr…" at bounding box center [784, 379] width 1568 height 758
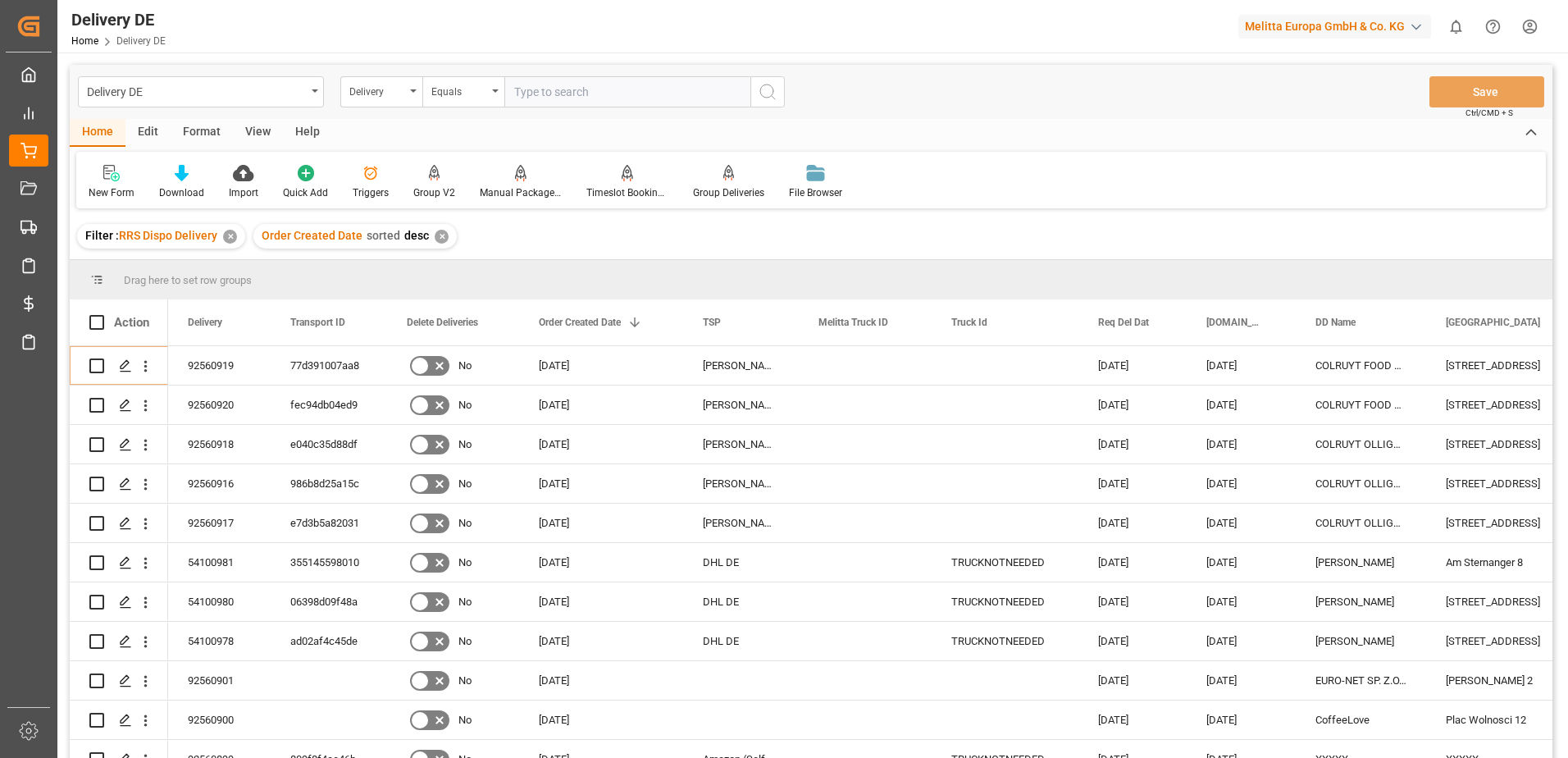
click at [1534, 25] on html "Created by potrace 1.15, written by [PERSON_NAME] [DATE]-[DATE] Created by potr…" at bounding box center [784, 379] width 1568 height 758
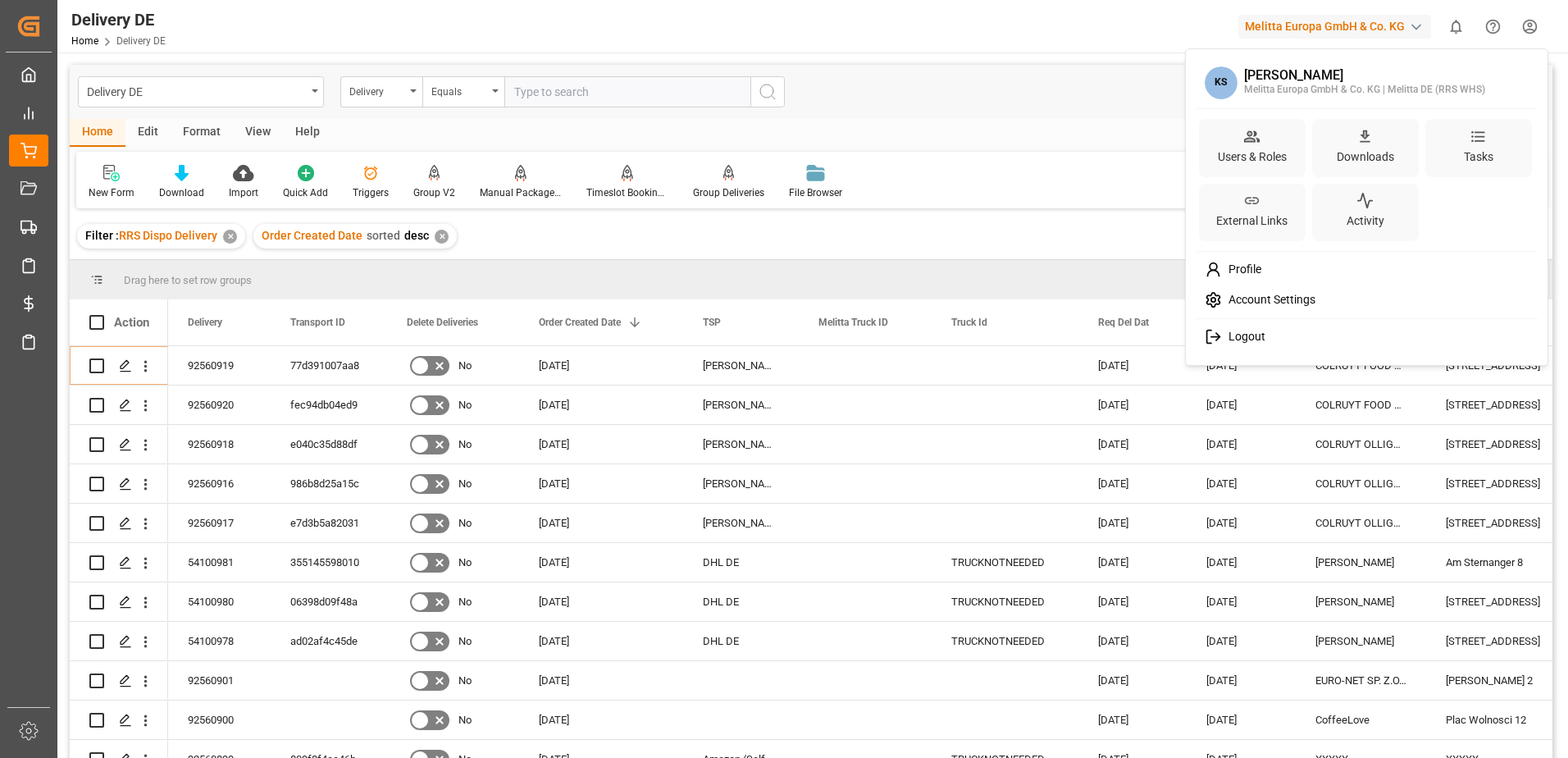
click at [1236, 337] on span "Logout" at bounding box center [1244, 337] width 44 height 15
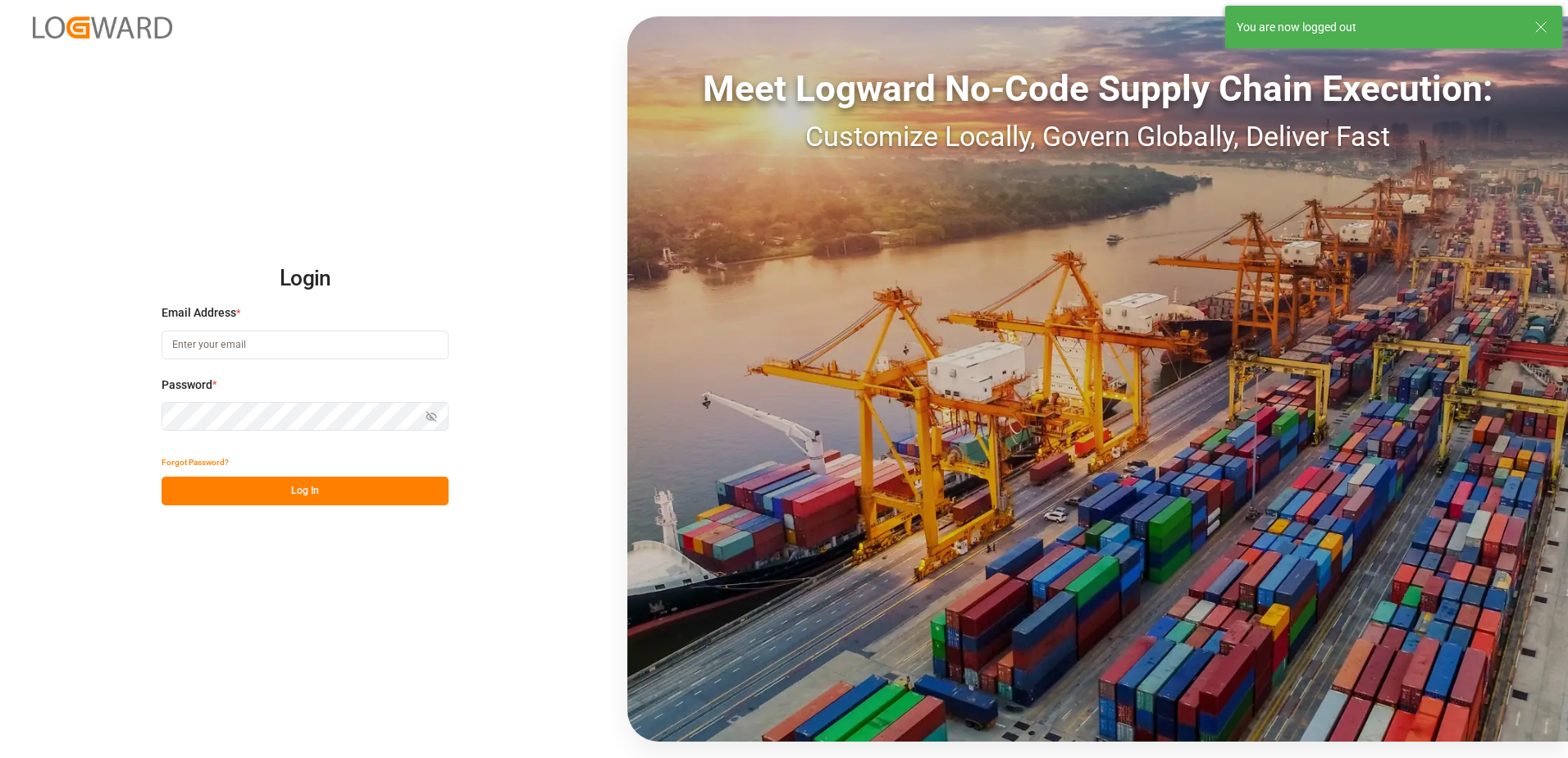
type input "[EMAIL_ADDRESS][DOMAIN_NAME]"
